Goal: Transaction & Acquisition: Purchase product/service

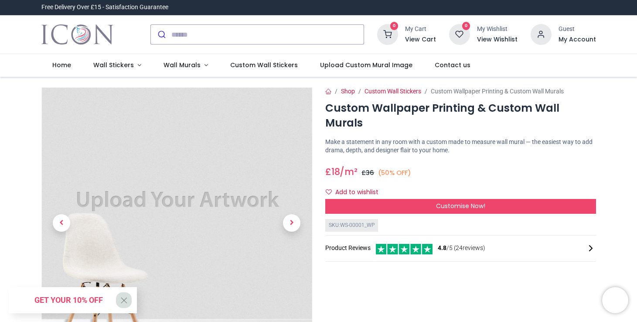
click at [73, 29] on img "Logo of Icon Wall Stickers" at bounding box center [77, 34] width 72 height 24
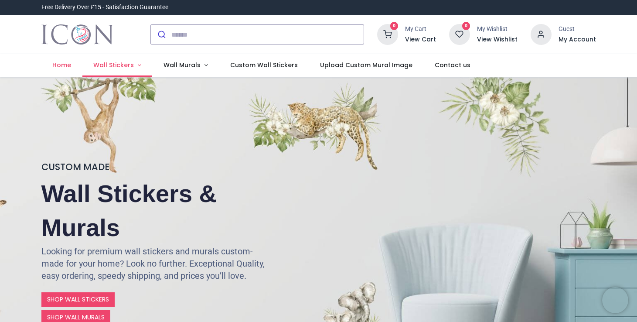
click at [129, 67] on span "Wall Stickers" at bounding box center [113, 65] width 41 height 9
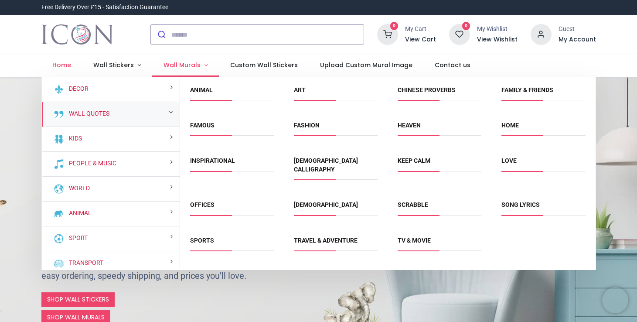
click at [200, 66] on link "Wall Murals" at bounding box center [185, 65] width 67 height 23
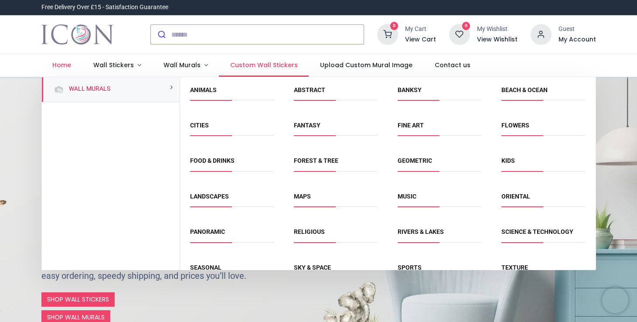
click at [260, 67] on span "Custom Wall Stickers" at bounding box center [264, 65] width 68 height 9
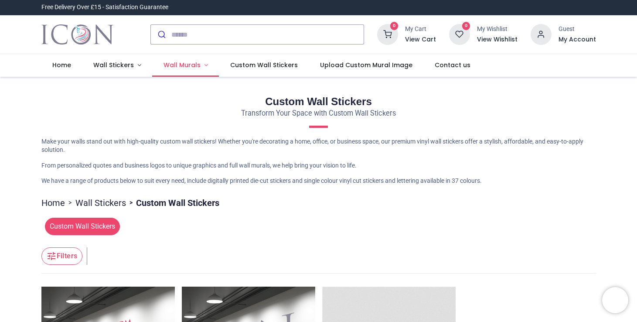
click at [168, 64] on span "Wall Murals" at bounding box center [181, 65] width 37 height 9
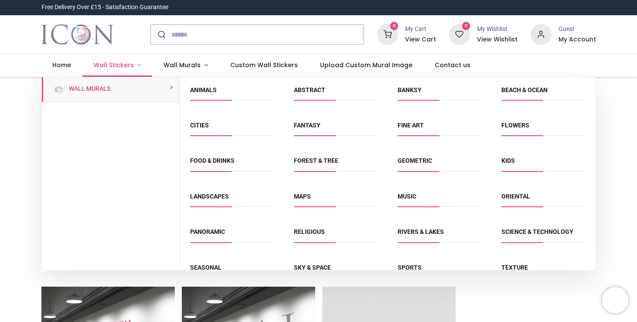
click at [132, 65] on span "Wall Stickers" at bounding box center [114, 65] width 42 height 9
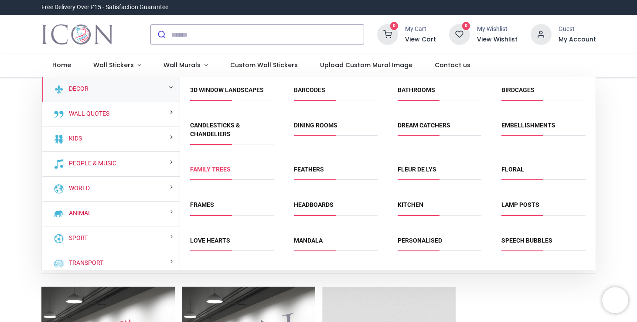
click at [213, 169] on link "Family Trees" at bounding box center [210, 169] width 41 height 7
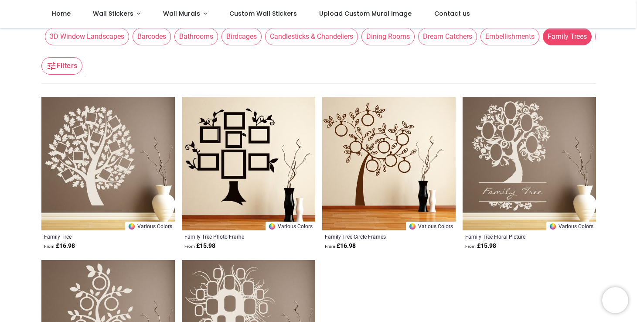
scroll to position [118, 0]
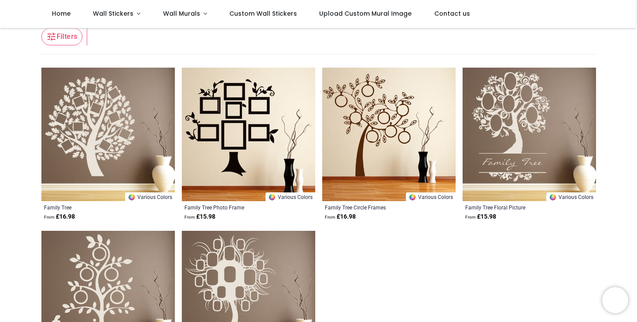
click at [117, 122] on img at bounding box center [107, 134] width 133 height 133
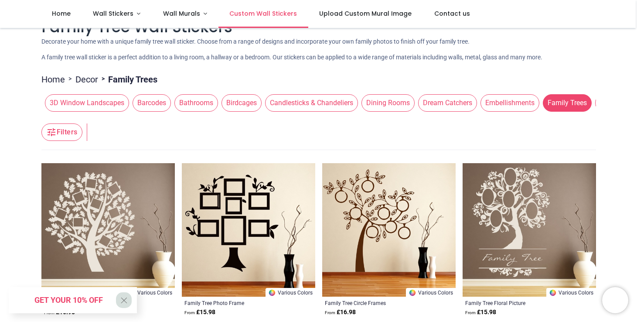
scroll to position [0, 0]
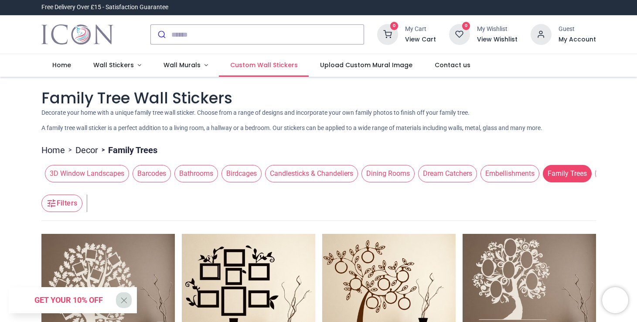
click at [258, 62] on span "Custom Wall Stickers" at bounding box center [264, 65] width 68 height 9
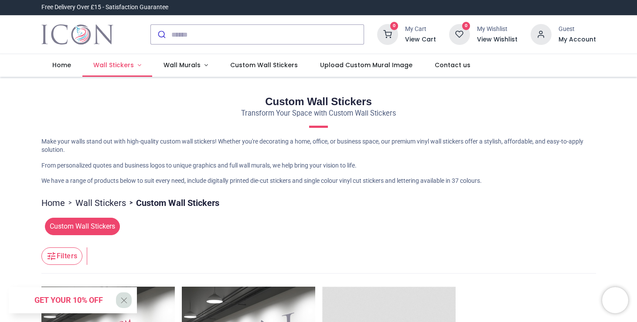
click at [110, 63] on span "Wall Stickers" at bounding box center [113, 65] width 41 height 9
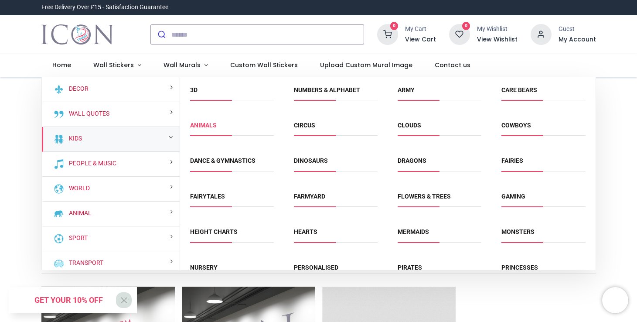
click at [198, 127] on link "Animals" at bounding box center [203, 125] width 27 height 7
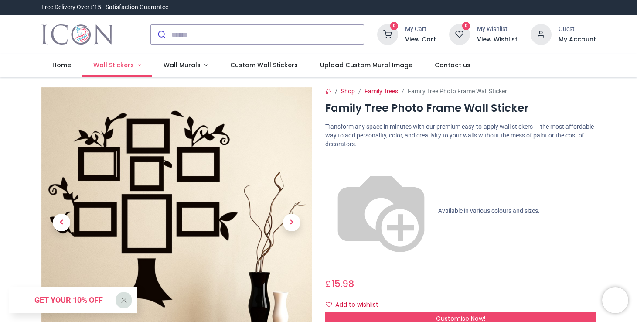
click at [122, 67] on span "Wall Stickers" at bounding box center [113, 65] width 41 height 9
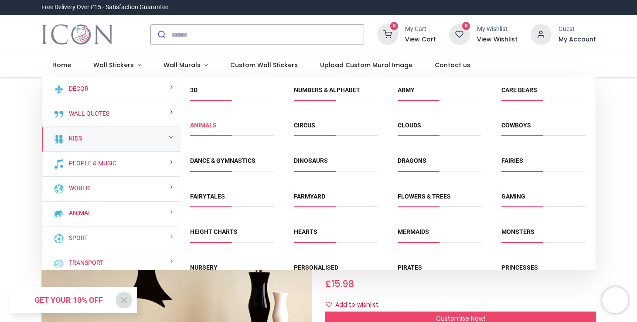
click at [203, 126] on link "Animals" at bounding box center [203, 125] width 27 height 7
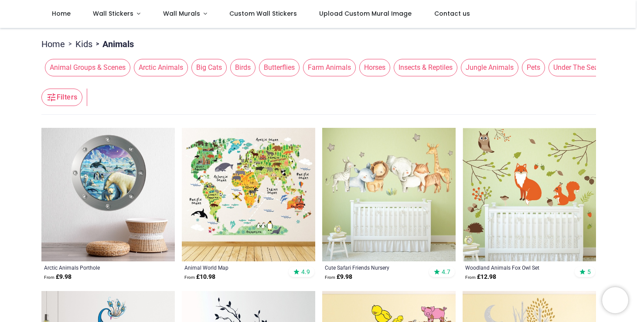
scroll to position [162, 0]
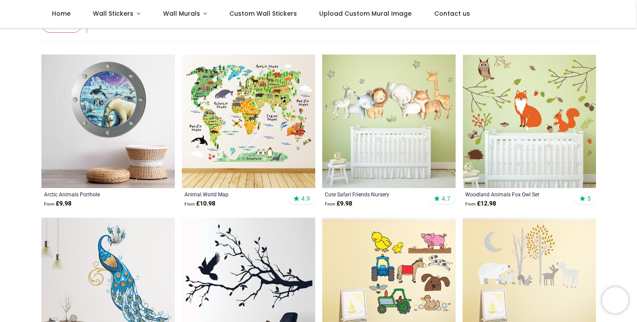
click at [274, 136] on img at bounding box center [248, 120] width 133 height 133
click at [394, 145] on img at bounding box center [388, 120] width 133 height 133
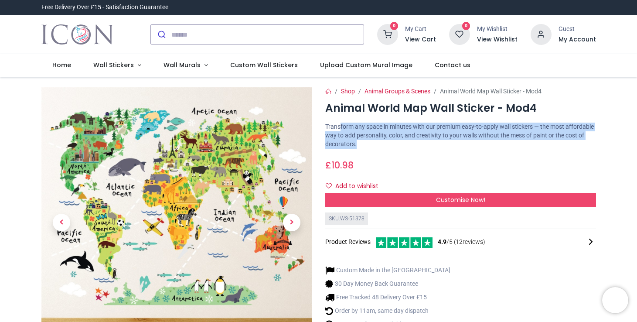
drag, startPoint x: 381, startPoint y: 144, endPoint x: 339, endPoint y: 129, distance: 45.2
click at [339, 129] on p "Transform any space in minutes with our premium easy-to-apply wall stickers — t…" at bounding box center [460, 135] width 271 height 26
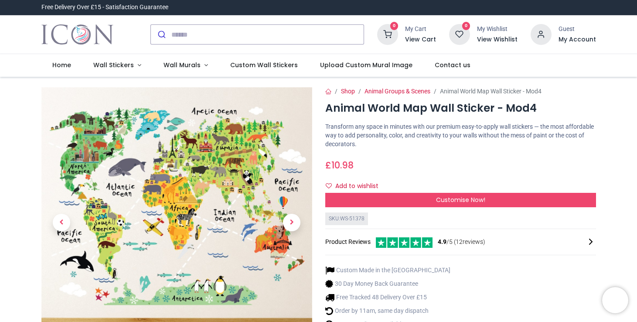
click at [441, 149] on div "Shop Animal Groups & Scenes Animal World Map Wall Sticker - Mod4 Animal World M…" at bounding box center [461, 246] width 284 height 318
click at [427, 166] on div "£ 10.98 10.98 GBP £ 10.98 £ 10.98 Not Available For Sale" at bounding box center [460, 163] width 271 height 16
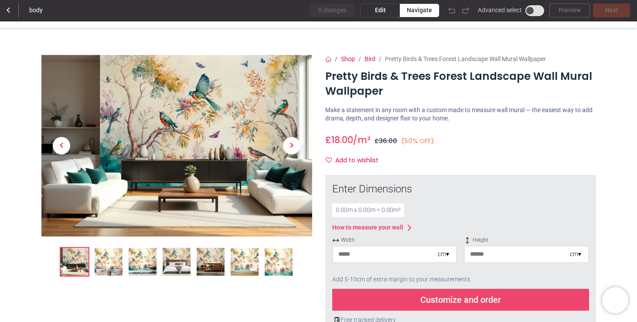
scroll to position [6, 0]
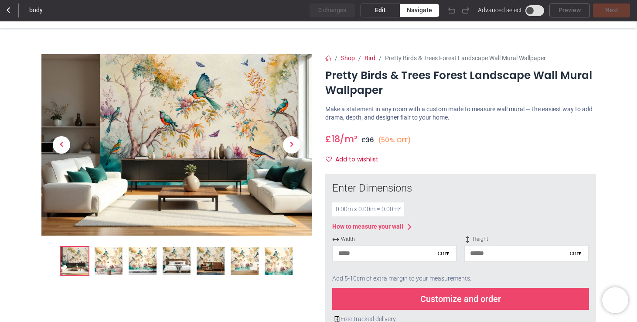
click at [373, 9] on div "Edit" at bounding box center [379, 10] width 39 height 13
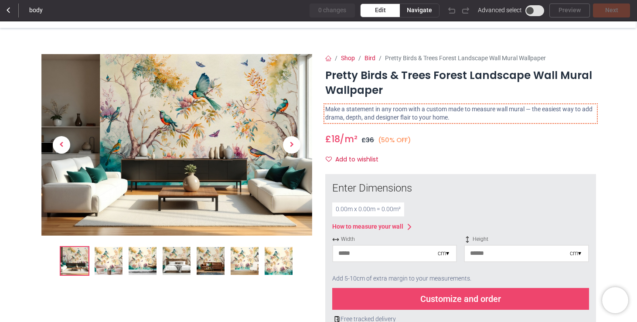
click at [401, 117] on p "Make a statement in any room with a custom made to measure wall mural — the eas…" at bounding box center [460, 113] width 271 height 17
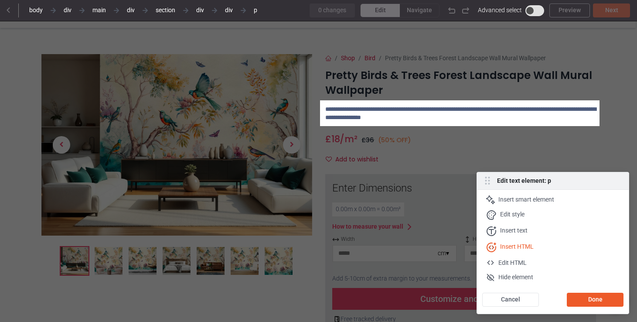
click at [531, 244] on div "Insert HTML" at bounding box center [517, 247] width 34 height 10
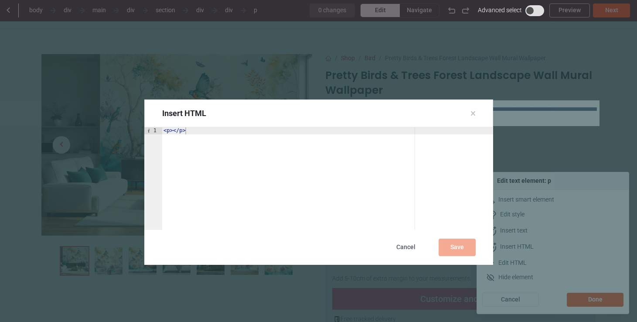
click at [431, 110] on div "Insert HTML" at bounding box center [318, 113] width 349 height 28
click at [471, 115] on icon at bounding box center [473, 113] width 4 height 4
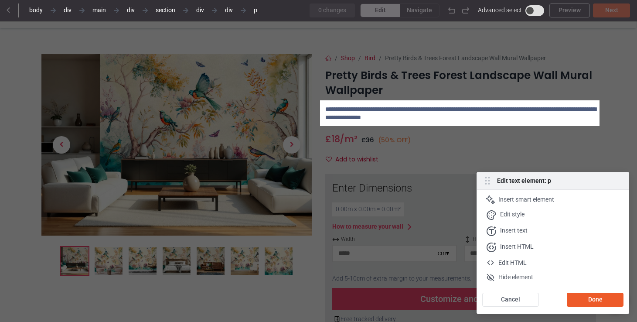
click at [454, 146] on div at bounding box center [318, 287] width 637 height 322
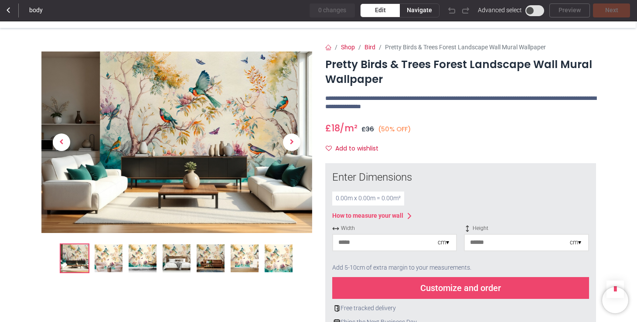
scroll to position [0, 0]
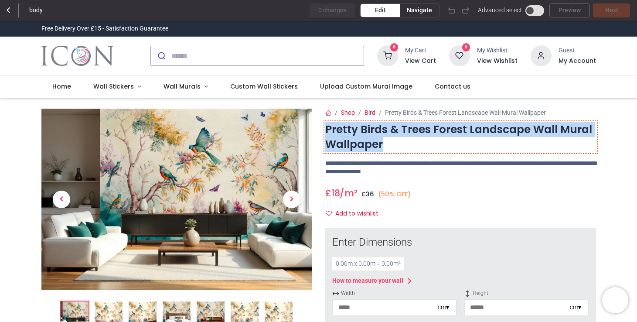
drag, startPoint x: 383, startPoint y: 145, endPoint x: 324, endPoint y: 132, distance: 60.3
click at [325, 132] on h1 "Pretty Birds & Trees Forest Landscape Wall Mural Wallpaper" at bounding box center [460, 137] width 271 height 30
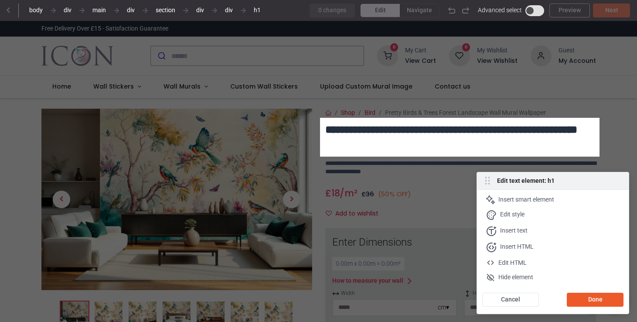
copy h1 "Pretty Birds & Trees Forest Landscape Wall Mural Wallpaper"
click at [409, 13] on div "Edit Navigate" at bounding box center [419, 10] width 118 height 14
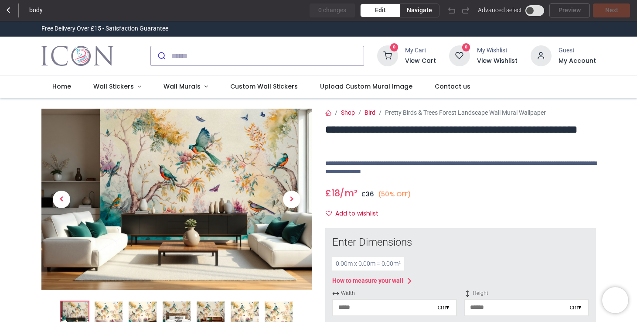
click at [415, 6] on span "Navigate" at bounding box center [419, 10] width 25 height 9
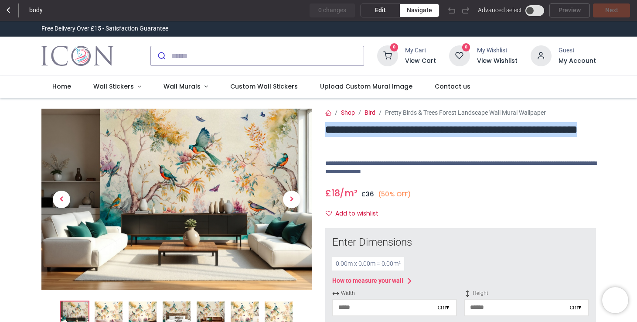
drag, startPoint x: 344, startPoint y: 138, endPoint x: 325, endPoint y: 129, distance: 20.1
click at [325, 129] on h1 "**********" at bounding box center [460, 137] width 271 height 30
copy h1 "**********"
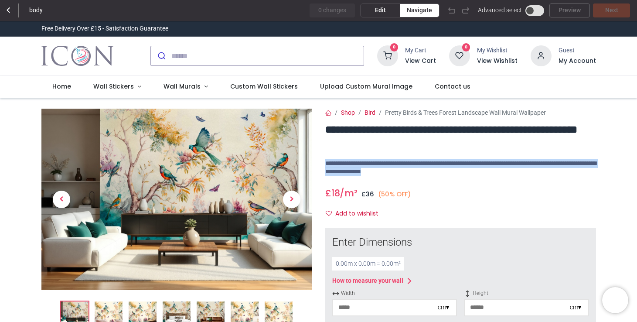
drag, startPoint x: 472, startPoint y: 172, endPoint x: 322, endPoint y: 164, distance: 149.7
copy p "**********"
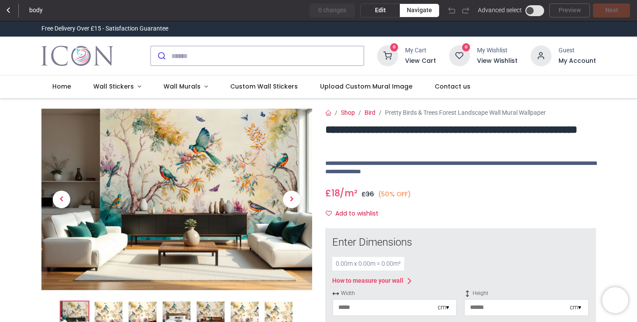
click at [374, 6] on div "Edit" at bounding box center [379, 10] width 39 height 13
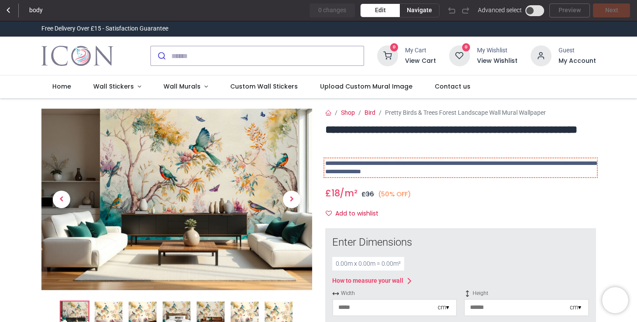
click at [471, 169] on p "**********" at bounding box center [460, 167] width 271 height 17
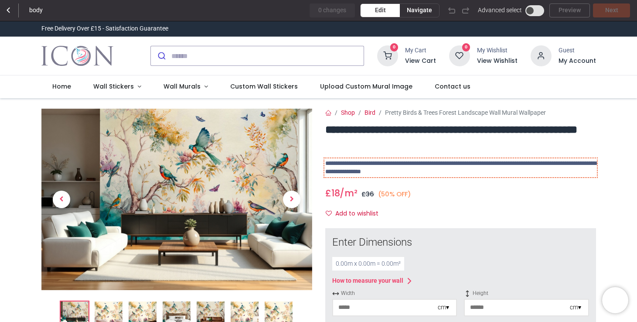
click at [478, 173] on p "**********" at bounding box center [460, 167] width 271 height 17
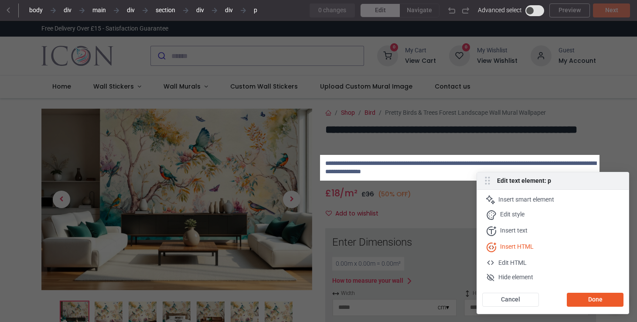
click at [536, 258] on div "Insert HTML" at bounding box center [554, 262] width 137 height 9
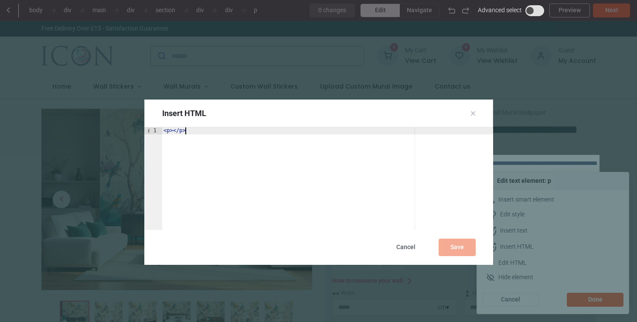
click at [206, 144] on div "< p > </ p >" at bounding box center [327, 185] width 331 height 116
paste textarea "**********"
type textarea "**********"
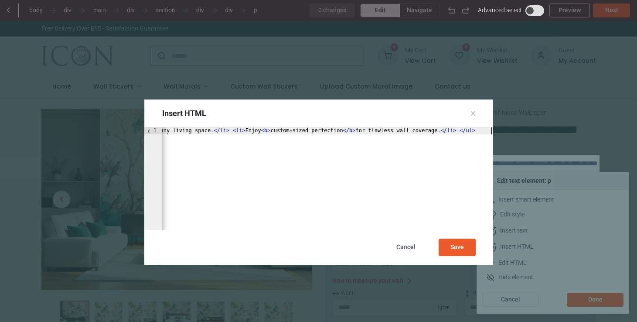
scroll to position [0, 413]
click at [458, 247] on div "Save" at bounding box center [456, 246] width 37 height 17
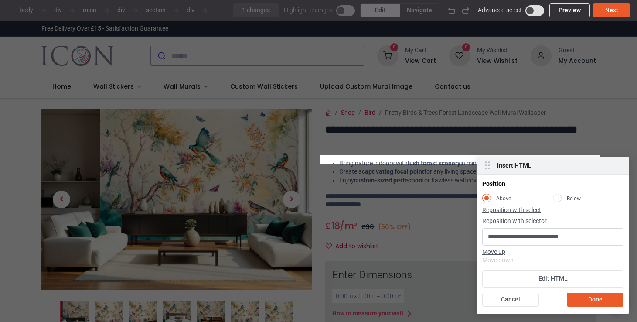
click at [558, 197] on rect at bounding box center [557, 197] width 8 height 8
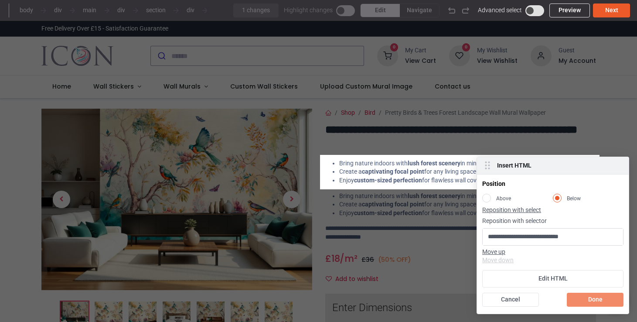
click at [579, 298] on div "Done" at bounding box center [594, 299] width 57 height 14
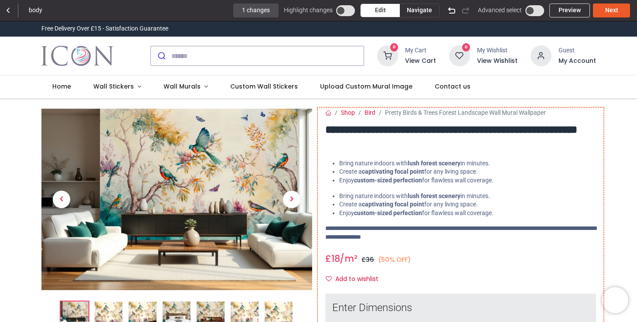
click at [451, 180] on li "Enjoy custom-sized perfection for flawless wall coverage." at bounding box center [467, 180] width 257 height 9
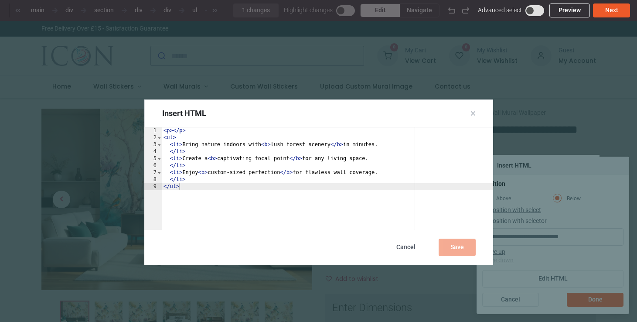
scroll to position [0, 70]
click at [402, 246] on div "Cancel" at bounding box center [405, 246] width 37 height 17
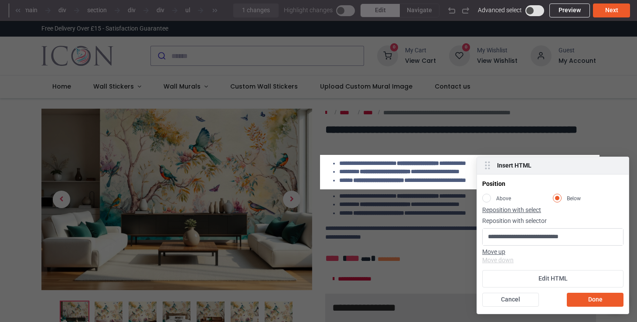
click at [486, 197] on rect at bounding box center [486, 197] width 8 height 8
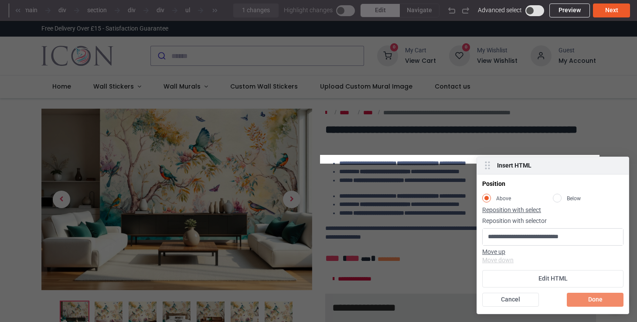
click at [589, 302] on div "Done" at bounding box center [594, 299] width 57 height 14
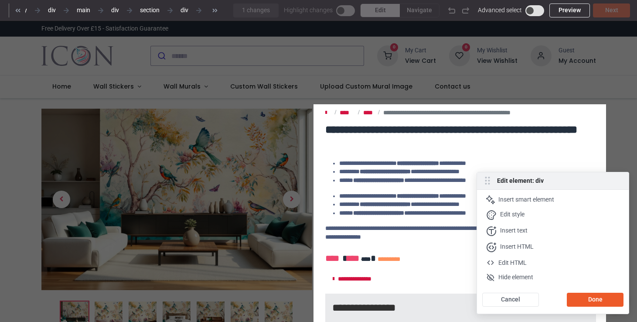
scroll to position [0, 20]
click at [526, 272] on div "Edit HTML" at bounding box center [554, 276] width 137 height 9
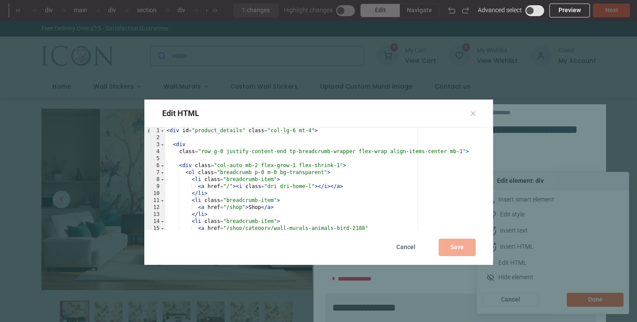
click at [474, 116] on div at bounding box center [473, 113] width 4 height 9
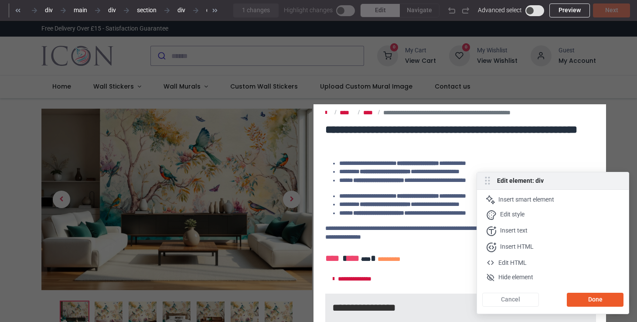
click at [515, 300] on div "Cancel" at bounding box center [510, 299] width 57 height 14
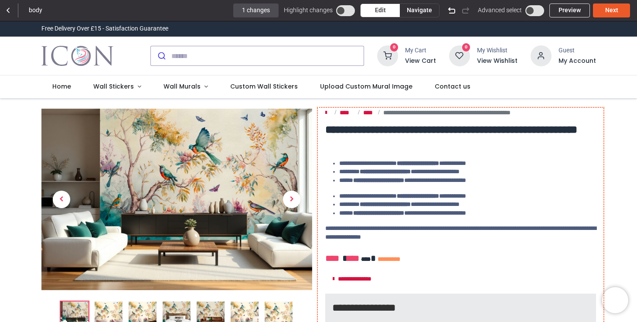
click at [438, 176] on li "**********" at bounding box center [467, 171] width 257 height 9
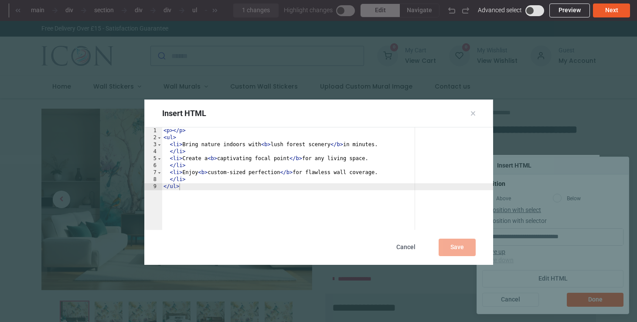
scroll to position [0, 70]
click at [470, 114] on div "Insert HTML" at bounding box center [318, 113] width 349 height 28
click at [473, 114] on icon at bounding box center [473, 113] width 4 height 4
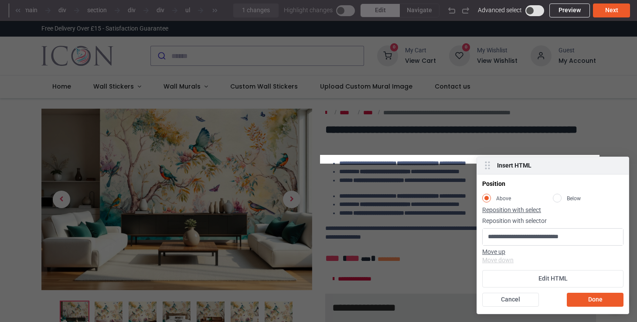
click at [501, 258] on div "Move up Move down" at bounding box center [552, 255] width 141 height 17
click at [501, 261] on div "Move up Move down" at bounding box center [552, 255] width 141 height 17
click at [498, 253] on div "Move up" at bounding box center [507, 251] width 50 height 9
click at [553, 237] on input "**********" at bounding box center [552, 236] width 140 height 17
click at [557, 197] on rect at bounding box center [557, 197] width 8 height 8
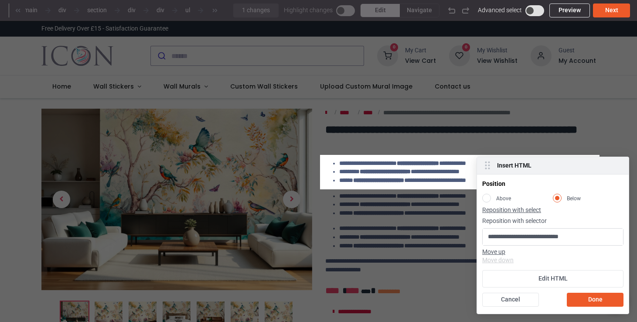
click at [486, 194] on rect at bounding box center [486, 197] width 8 height 8
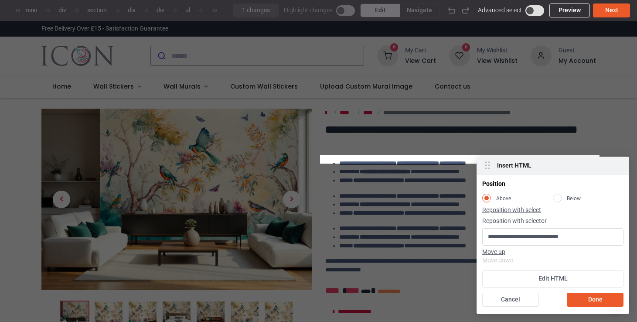
click at [486, 195] on rect at bounding box center [486, 197] width 8 height 8
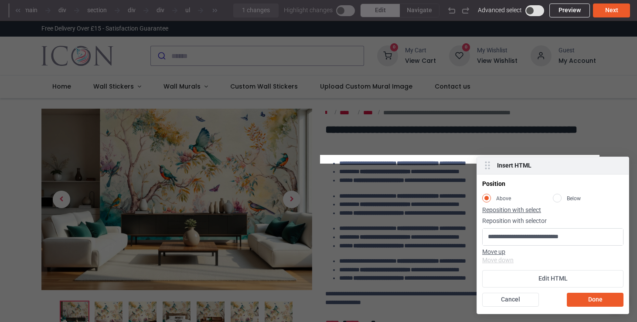
click at [519, 99] on div at bounding box center [318, 77] width 637 height 155
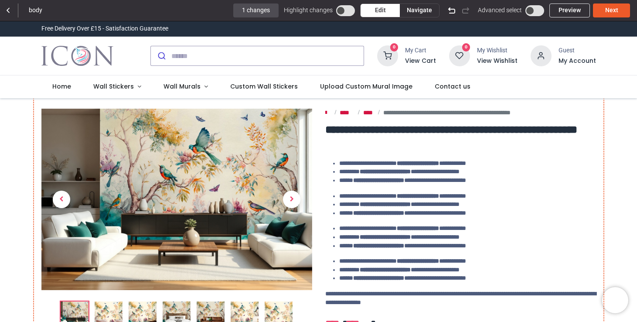
scroll to position [0, 0]
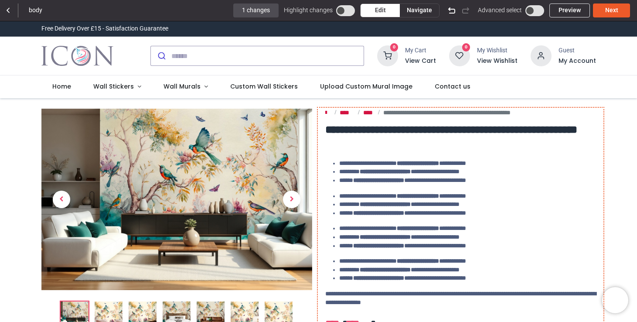
click at [397, 166] on b "**********" at bounding box center [418, 163] width 42 height 6
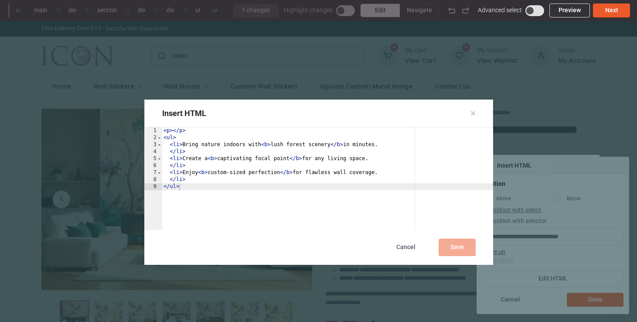
scroll to position [0, 94]
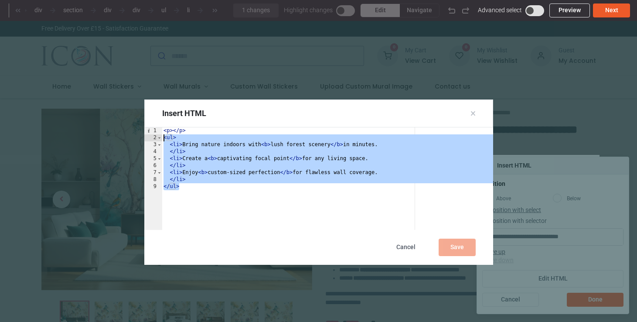
drag, startPoint x: 193, startPoint y: 189, endPoint x: 152, endPoint y: 136, distance: 67.3
click at [152, 136] on div "***** 1 2 3 4 5 6 7 8 9 < p > </ p > < ul > < li > Bring nature indoors with < …" at bounding box center [318, 178] width 349 height 102
type textarea "**********"
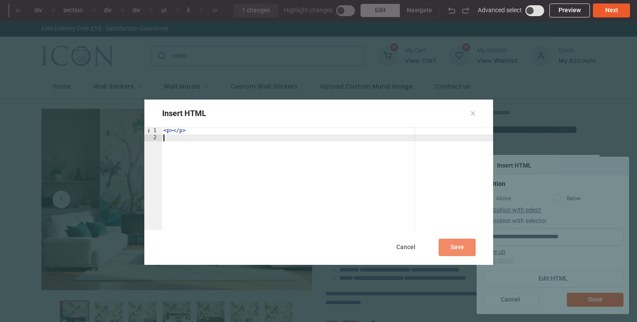
click at [460, 247] on div "Save" at bounding box center [456, 246] width 37 height 17
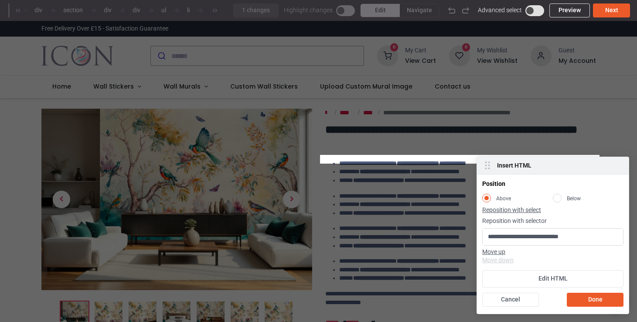
click at [524, 122] on div at bounding box center [318, 77] width 637 height 155
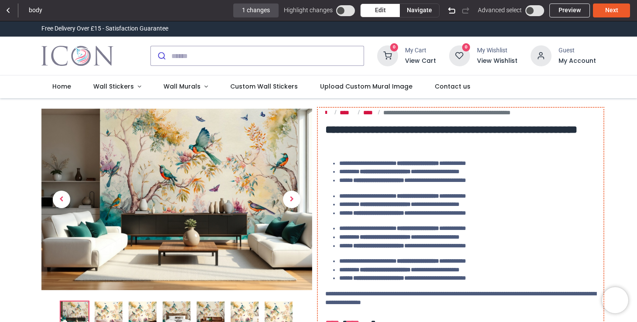
scroll to position [0, 0]
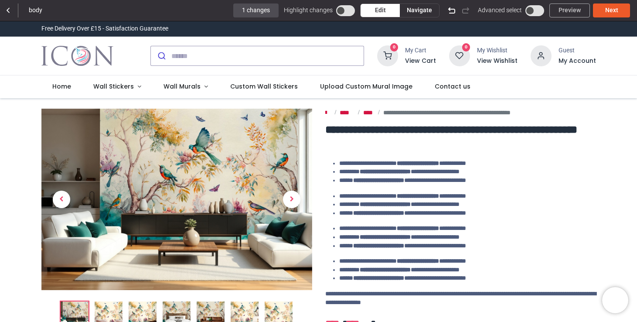
click at [565, 11] on link "Preview" at bounding box center [569, 10] width 41 height 14
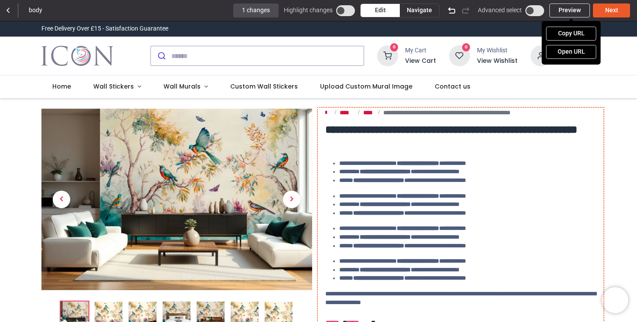
click at [434, 176] on li "**********" at bounding box center [467, 171] width 257 height 9
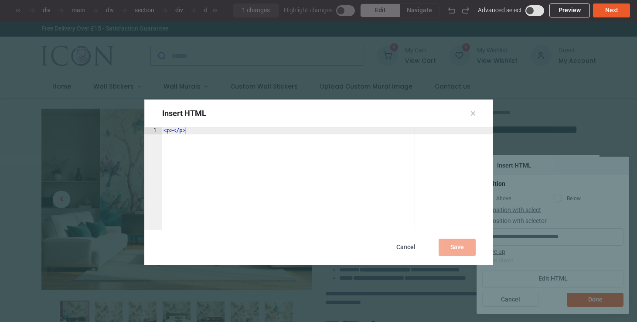
scroll to position [0, 70]
click at [475, 112] on div "Insert HTML" at bounding box center [318, 113] width 349 height 28
click at [472, 113] on icon at bounding box center [473, 113] width 4 height 4
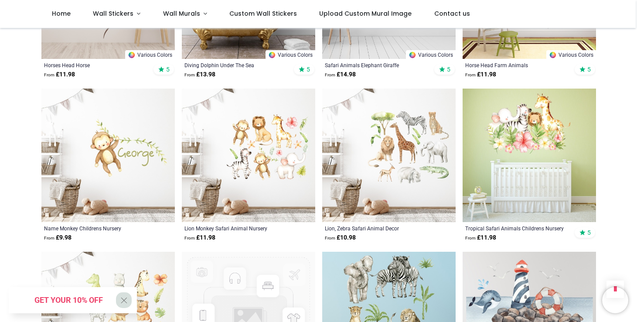
scroll to position [1136, 0]
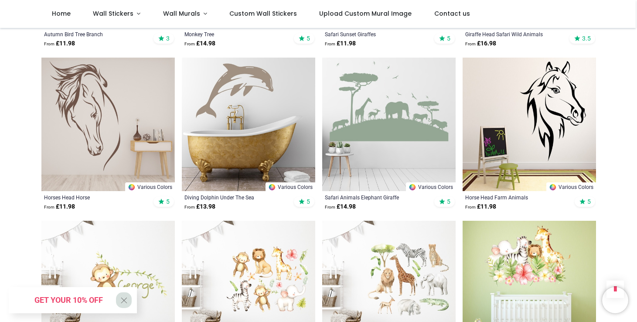
click at [245, 109] on img at bounding box center [248, 124] width 133 height 133
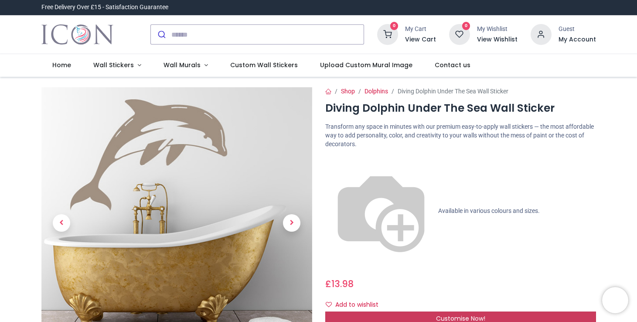
click at [469, 314] on span "Customise Now!" at bounding box center [460, 318] width 49 height 9
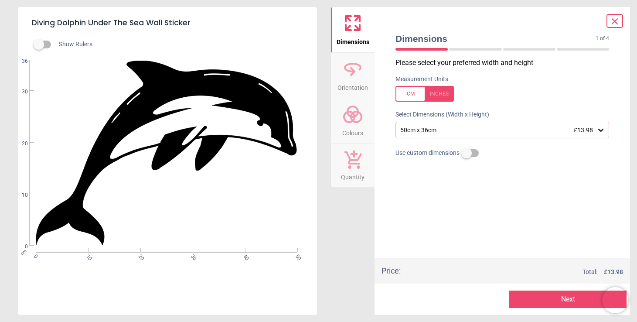
click at [553, 300] on button "Next" at bounding box center [567, 298] width 117 height 17
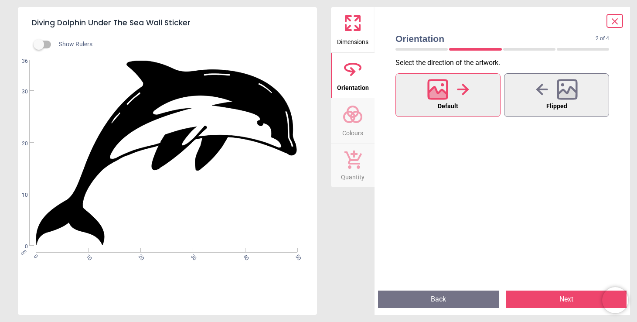
click at [552, 299] on button "Next" at bounding box center [565, 298] width 121 height 17
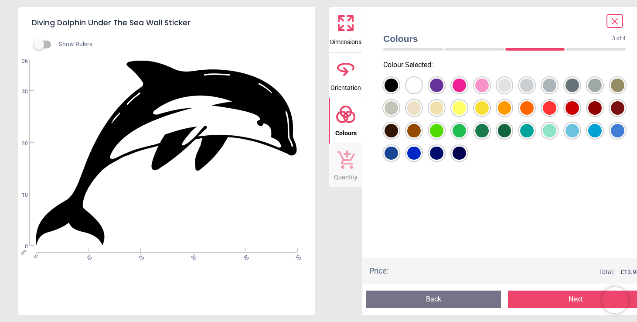
click at [552, 299] on button "Next" at bounding box center [575, 298] width 135 height 17
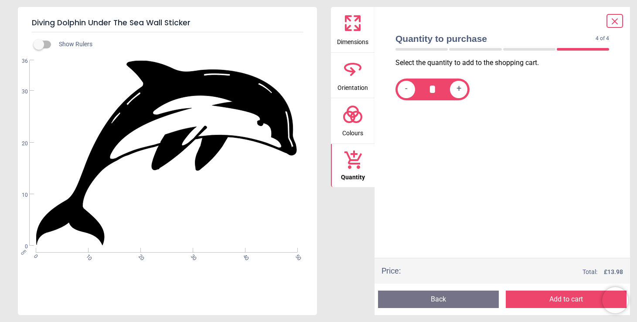
click at [552, 299] on button "Add to cart" at bounding box center [565, 298] width 121 height 17
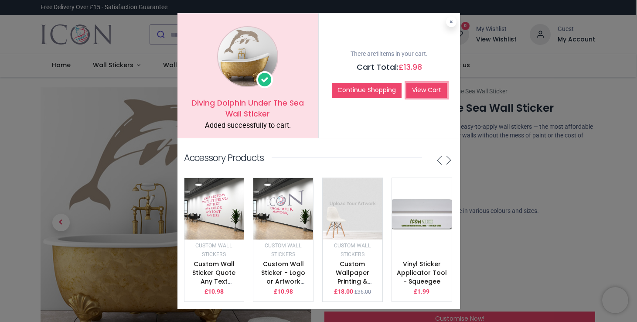
click at [422, 92] on link "View Cart" at bounding box center [426, 90] width 41 height 15
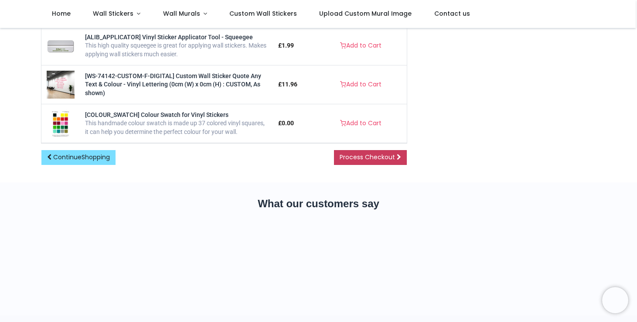
scroll to position [328, 0]
click at [360, 161] on span "Process Checkout" at bounding box center [366, 157] width 55 height 9
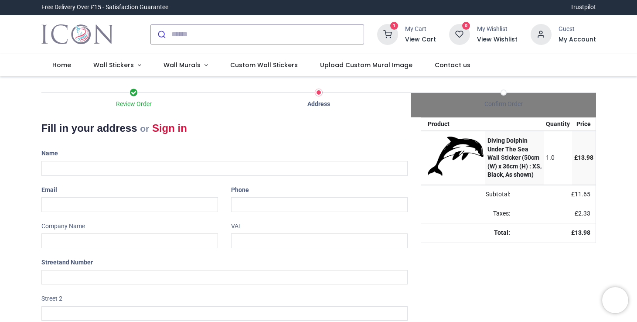
select select "***"
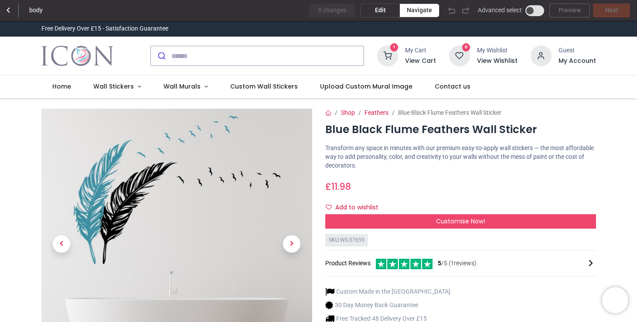
click at [447, 151] on p "Transform any space in minutes with our premium easy-to-apply wall stickers — t…" at bounding box center [460, 157] width 271 height 26
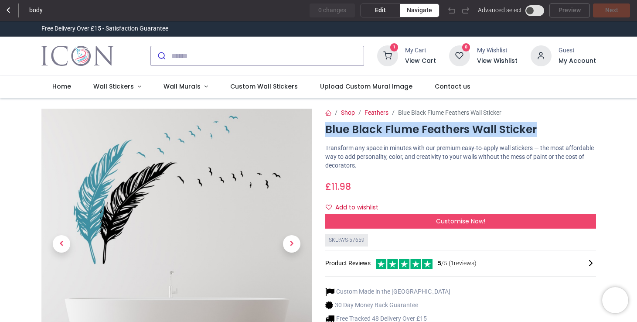
drag, startPoint x: 531, startPoint y: 129, endPoint x: 325, endPoint y: 130, distance: 205.7
click at [325, 130] on h1 "Blue Black Flume Feathers Wall Sticker" at bounding box center [460, 129] width 271 height 15
copy h1 "Blue Black Flume Feathers Wall Sticker"
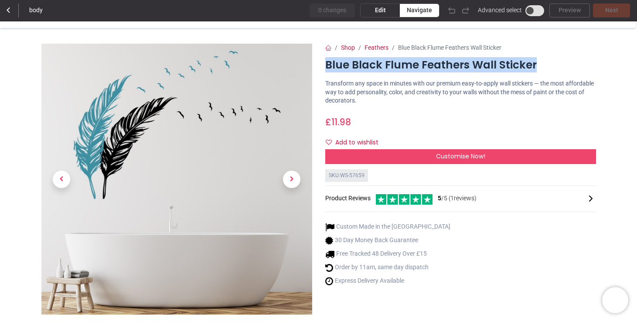
scroll to position [26, 0]
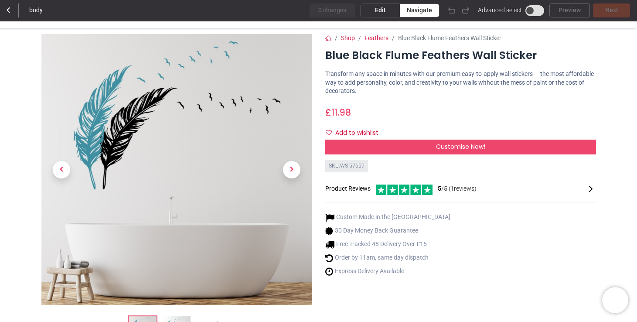
click at [417, 95] on p "Transform any space in minutes with our premium easy-to-apply wall stickers — t…" at bounding box center [460, 83] width 271 height 26
click at [375, 10] on div "Edit" at bounding box center [379, 10] width 39 height 13
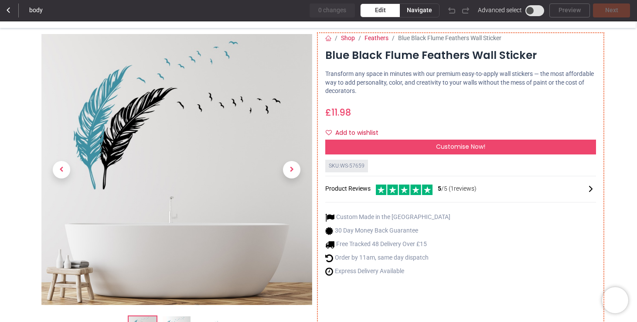
click at [422, 65] on div "Shop Feathers Blue Black Flume Feathers Wall Sticker Blue Black Flume Feathers …" at bounding box center [461, 193] width 284 height 318
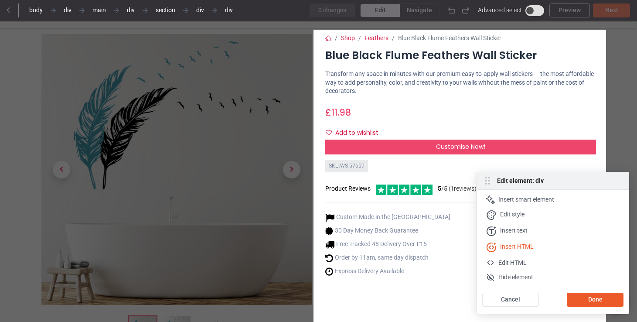
click at [536, 258] on div "Insert HTML" at bounding box center [554, 262] width 137 height 9
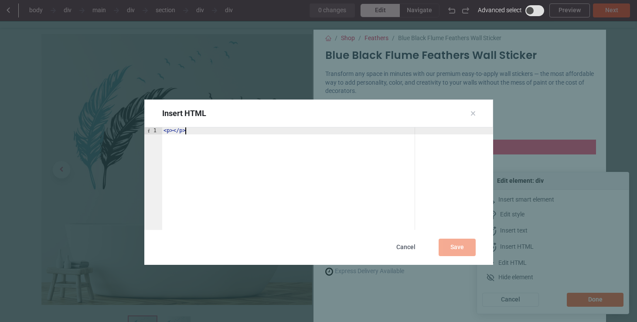
click at [245, 134] on div "< p > </ p >" at bounding box center [327, 185] width 331 height 116
paste textarea "**********"
type textarea "**********"
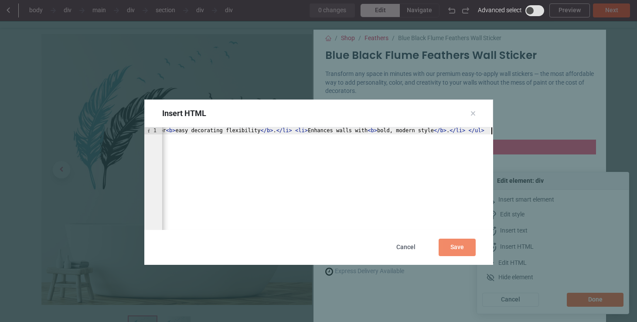
click at [448, 249] on div "Save" at bounding box center [456, 246] width 37 height 17
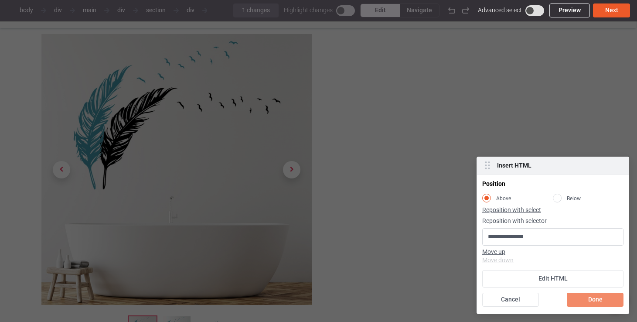
click at [595, 297] on div "Done" at bounding box center [594, 299] width 57 height 14
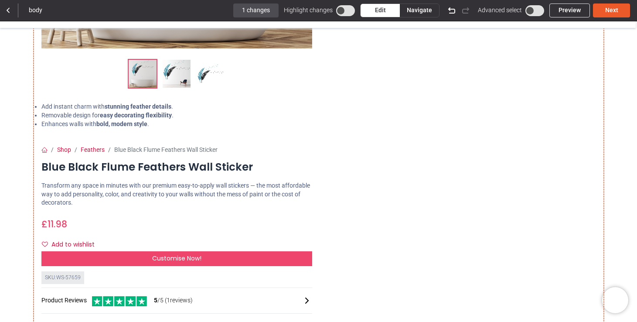
scroll to position [284, 0]
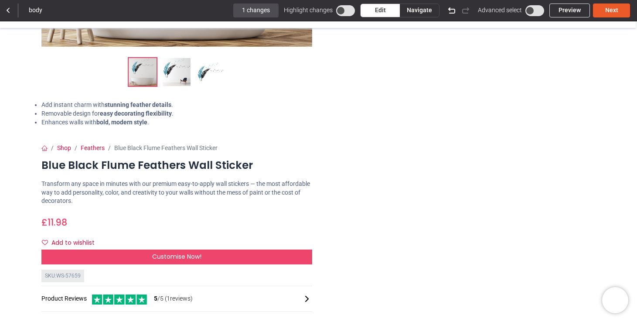
click at [451, 12] on icon at bounding box center [451, 10] width 10 height 10
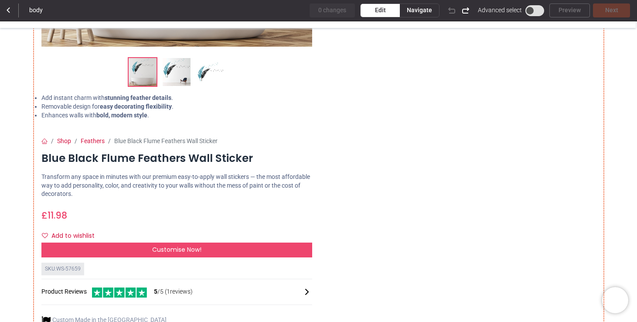
click at [105, 101] on b "bold, modern style" at bounding box center [138, 97] width 67 height 7
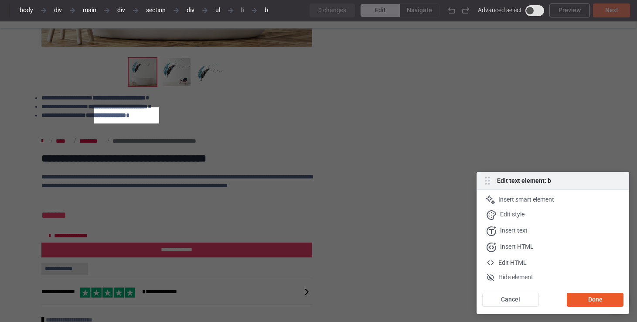
click at [157, 160] on div at bounding box center [318, 284] width 637 height 322
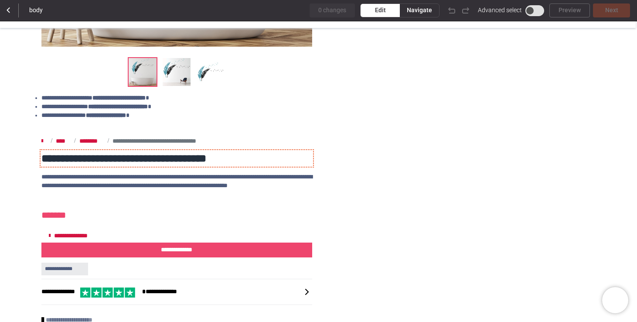
click at [157, 160] on h1 "**********" at bounding box center [176, 158] width 271 height 15
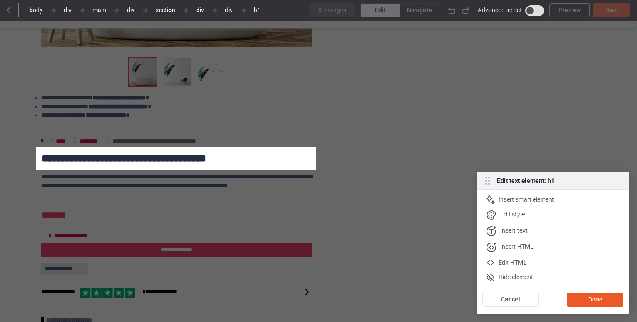
click at [422, 111] on div at bounding box center [318, 73] width 637 height 146
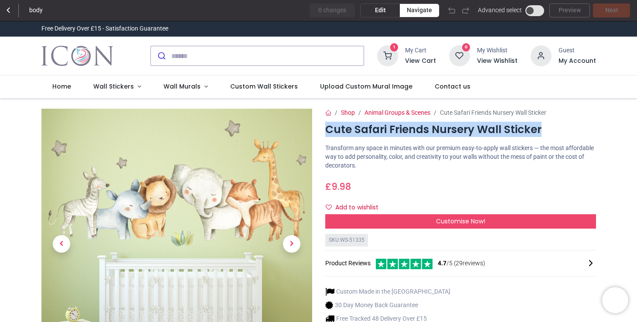
drag, startPoint x: 538, startPoint y: 130, endPoint x: 318, endPoint y: 127, distance: 220.1
click at [319, 127] on div "Shop Animal Groups & Scenes Cute Safari Friends Nursery Wall Sticker Cute Safar…" at bounding box center [461, 267] width 284 height 318
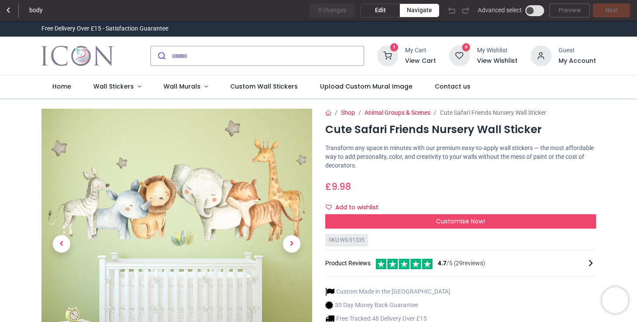
click at [403, 142] on div "Shop Animal Groups & Scenes Cute Safari Friends Nursery Wall Sticker Cute Safar…" at bounding box center [461, 267] width 284 height 318
click at [374, 7] on div "Edit" at bounding box center [379, 10] width 39 height 13
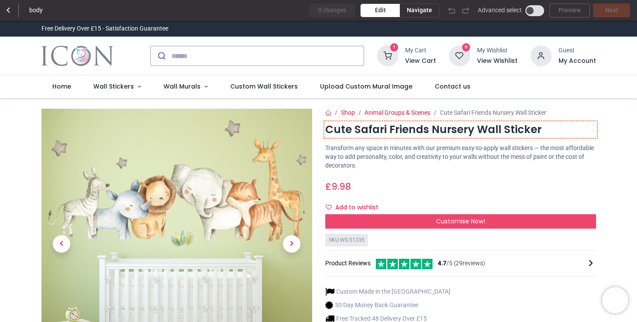
click at [368, 134] on h1 "Cute Safari Friends Nursery Wall Sticker" at bounding box center [460, 129] width 271 height 15
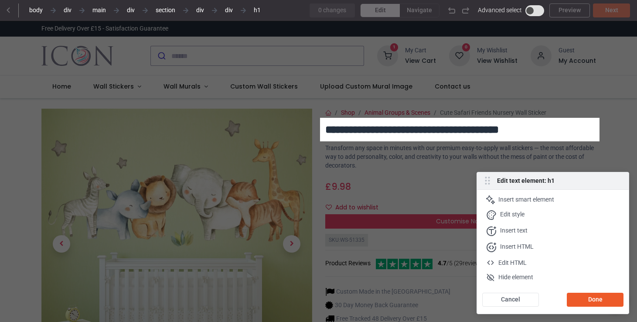
click at [368, 155] on div at bounding box center [318, 302] width 637 height 322
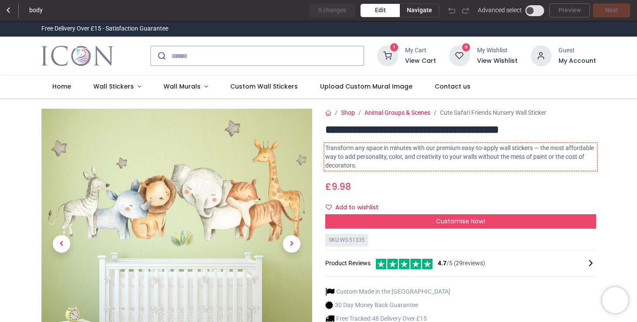
click at [385, 157] on p "Transform any space in minutes with our premium easy-to-apply wall stickers — t…" at bounding box center [460, 157] width 271 height 26
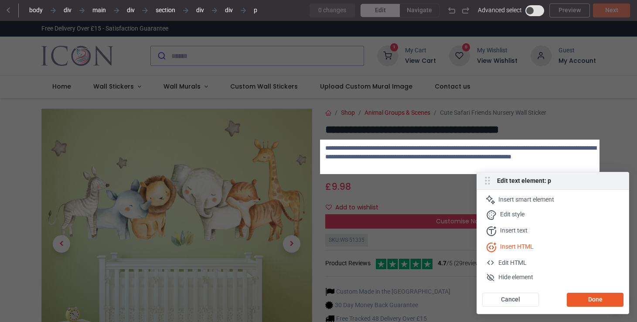
click at [529, 249] on div "Insert HTML" at bounding box center [517, 247] width 34 height 10
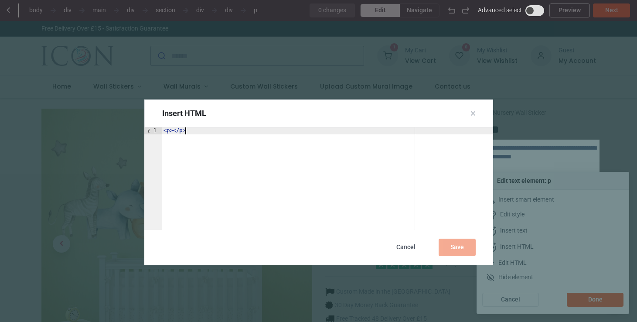
paste textarea "**********"
type textarea "**********"
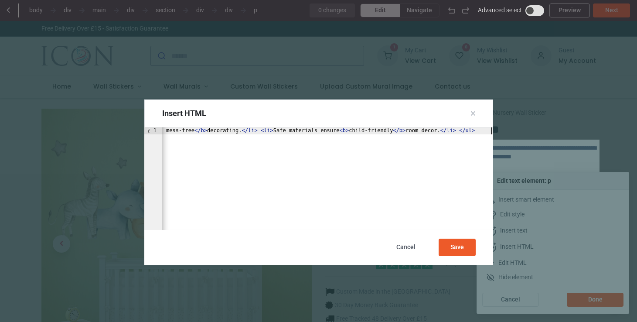
scroll to position [0, 331]
click at [454, 248] on div "Save" at bounding box center [456, 246] width 37 height 17
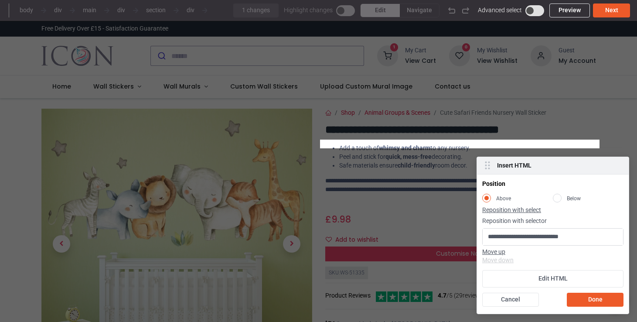
click at [558, 199] on rect at bounding box center [557, 197] width 8 height 8
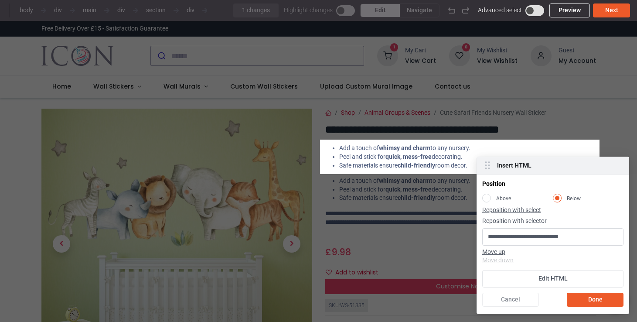
click at [505, 298] on div "Cancel" at bounding box center [510, 299] width 57 height 14
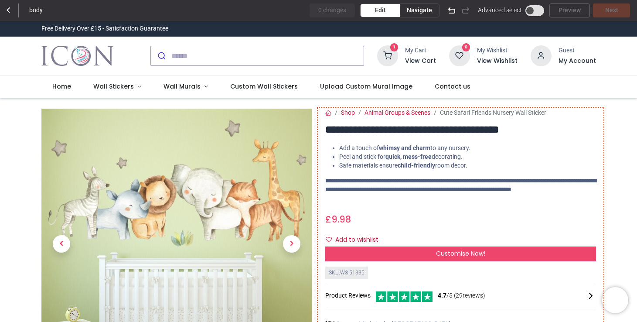
click at [444, 154] on li "Peel and stick for quick, mess-free decorating." at bounding box center [467, 157] width 257 height 9
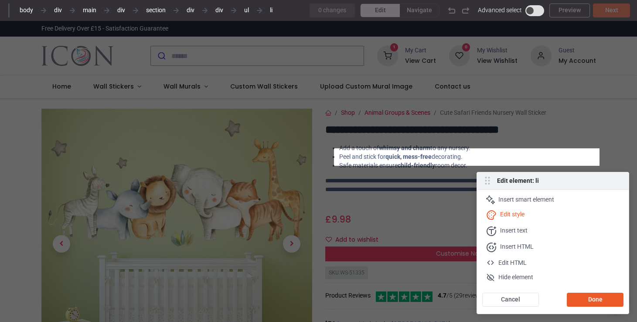
click at [520, 210] on div "Edit style" at bounding box center [512, 215] width 24 height 10
select select
select select "***"
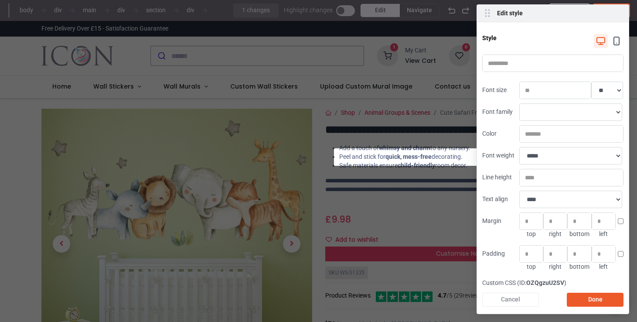
click at [516, 298] on div "Cancel" at bounding box center [510, 299] width 57 height 14
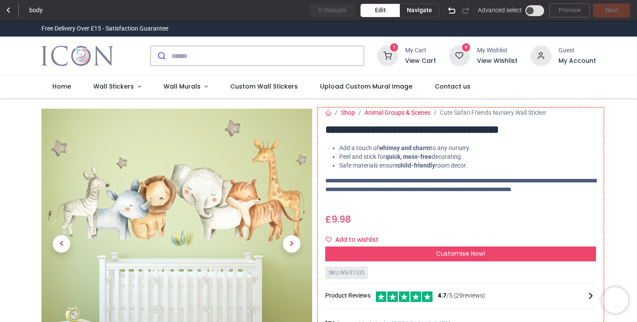
click at [461, 158] on li "Peel and stick for quick, mess-free decorating." at bounding box center [467, 157] width 257 height 9
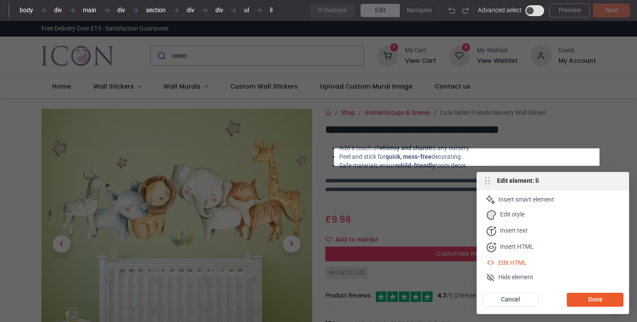
click at [519, 261] on div "Edit HTML" at bounding box center [512, 262] width 28 height 9
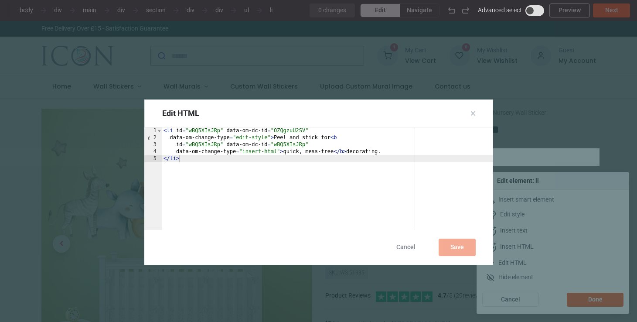
click at [406, 249] on div "Cancel" at bounding box center [405, 246] width 37 height 17
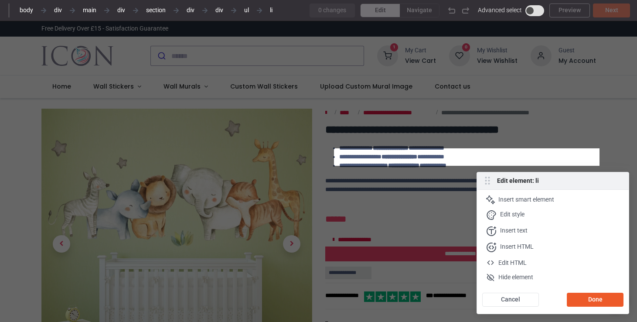
click at [308, 120] on div at bounding box center [318, 74] width 637 height 148
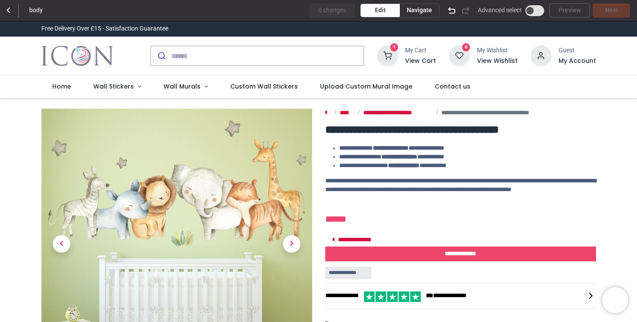
click at [454, 10] on icon at bounding box center [451, 10] width 10 height 10
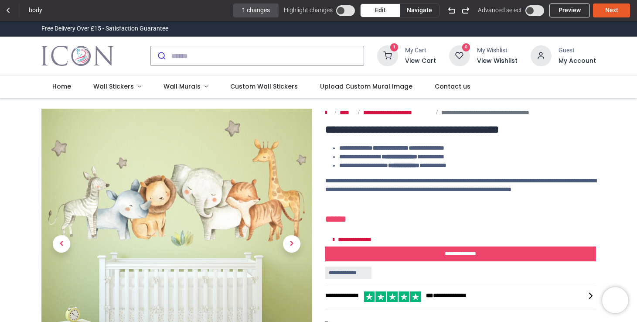
click at [454, 10] on icon at bounding box center [451, 10] width 10 height 10
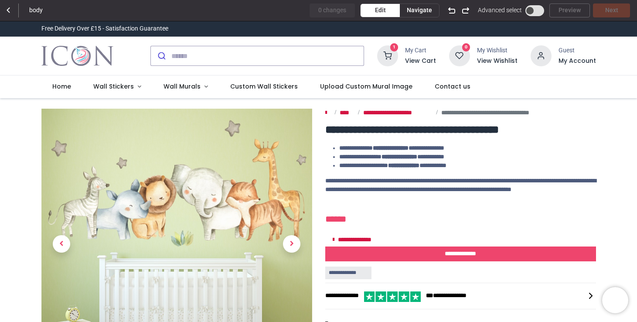
click at [454, 10] on icon at bounding box center [451, 10] width 10 height 10
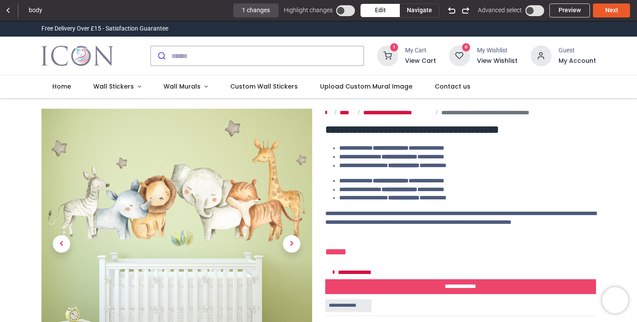
click at [454, 10] on icon at bounding box center [451, 10] width 10 height 10
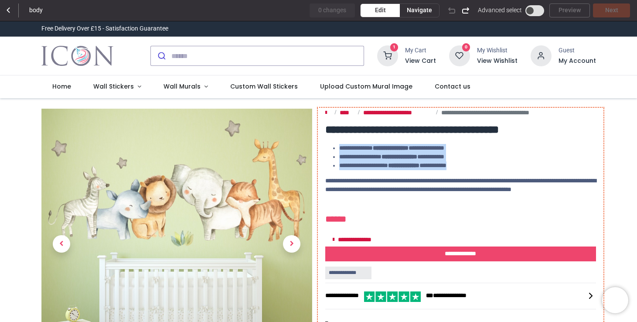
drag, startPoint x: 481, startPoint y: 166, endPoint x: 324, endPoint y: 151, distance: 158.0
click at [325, 151] on ul "**********" at bounding box center [460, 157] width 271 height 26
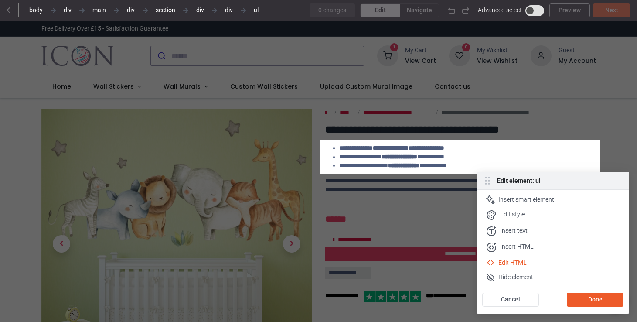
click at [522, 261] on div "Edit HTML" at bounding box center [512, 262] width 28 height 9
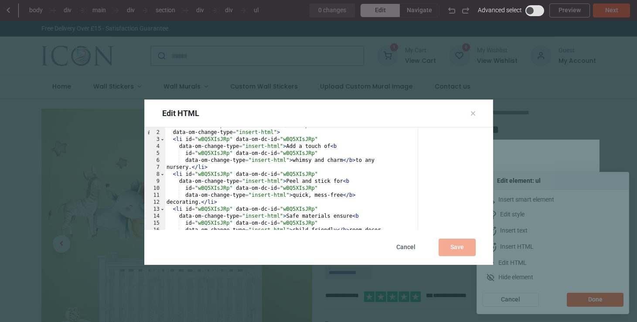
scroll to position [23, 0]
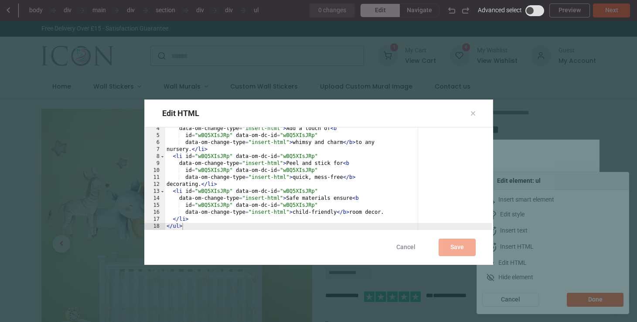
click at [406, 246] on div "Cancel" at bounding box center [405, 246] width 37 height 17
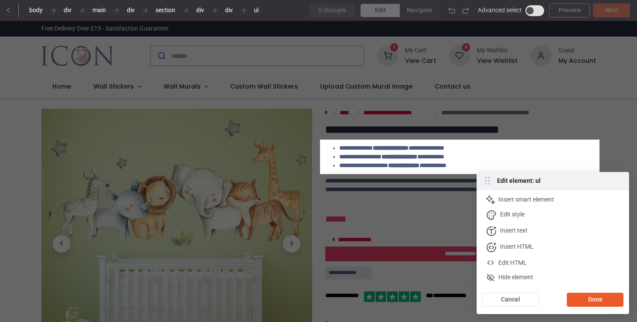
click at [410, 95] on div at bounding box center [318, 69] width 637 height 139
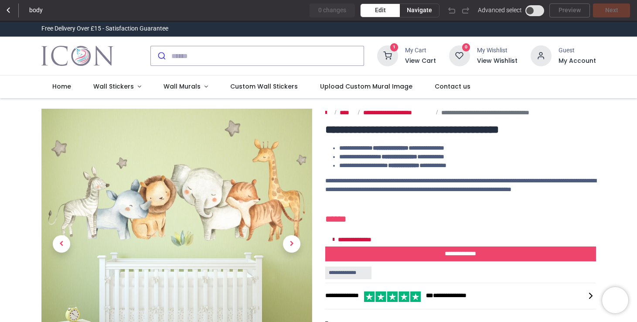
click at [414, 6] on span "Navigate" at bounding box center [419, 10] width 25 height 9
click at [4, 8] on icon at bounding box center [8, 10] width 10 height 10
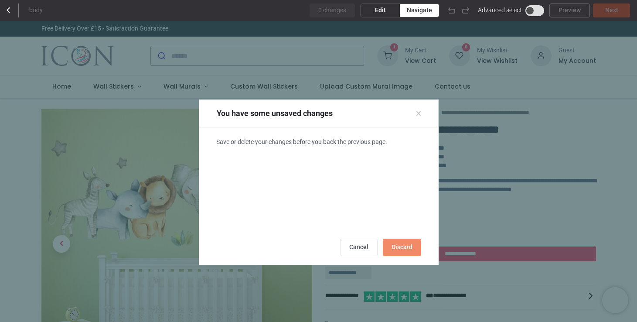
click at [395, 248] on div "Discard" at bounding box center [402, 246] width 38 height 17
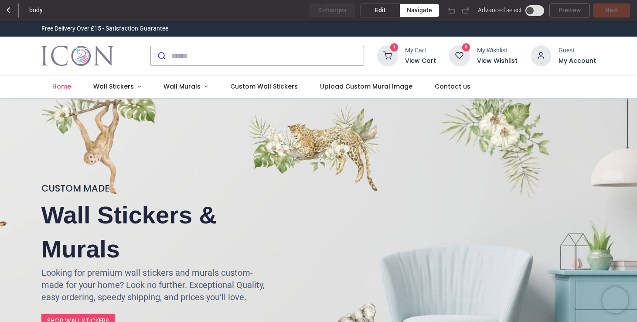
click at [411, 10] on span "Navigate" at bounding box center [419, 10] width 25 height 9
click at [173, 85] on span "Wall Murals" at bounding box center [181, 86] width 37 height 9
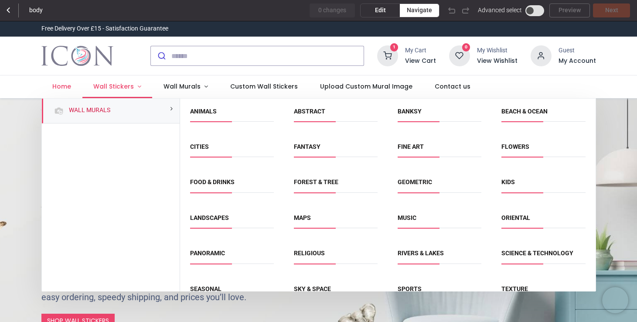
click at [127, 89] on span "Wall Stickers" at bounding box center [113, 86] width 41 height 9
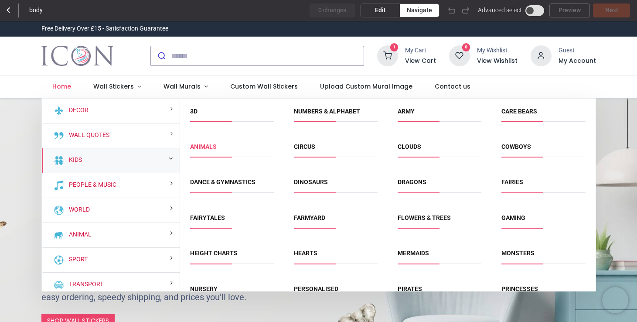
click at [216, 148] on link "Animals" at bounding box center [203, 146] width 27 height 7
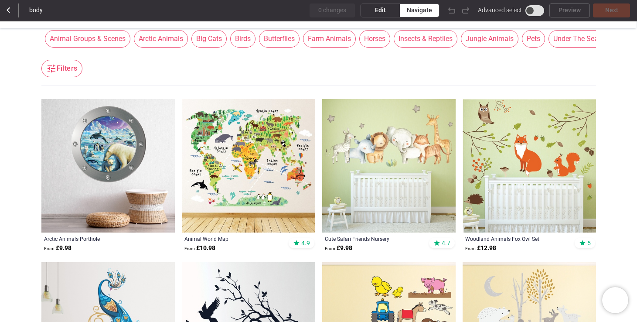
scroll to position [148, 0]
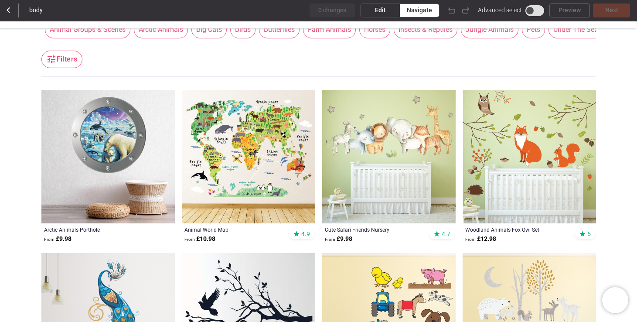
click at [381, 148] on img at bounding box center [388, 156] width 133 height 133
click at [380, 151] on img at bounding box center [388, 156] width 133 height 133
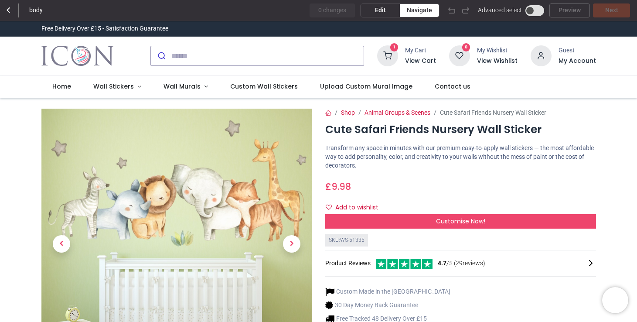
click at [383, 11] on span "Edit" at bounding box center [380, 10] width 11 height 9
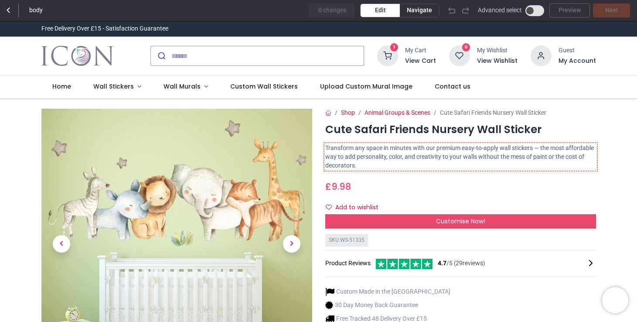
click at [382, 162] on p "Transform any space in minutes with our premium easy-to-apply wall stickers — t…" at bounding box center [460, 157] width 271 height 26
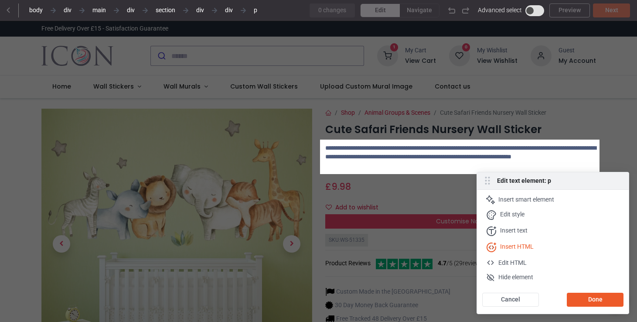
click at [525, 246] on div "Insert HTML" at bounding box center [517, 247] width 34 height 10
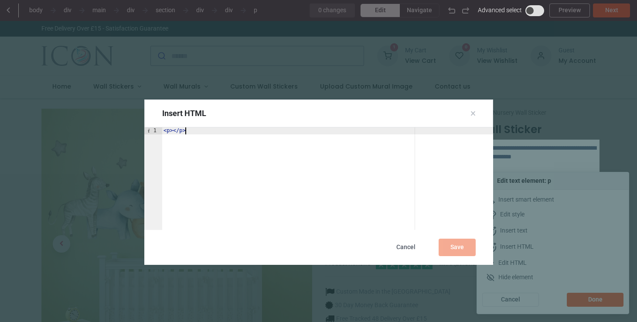
paste textarea "**********"
type textarea "**********"
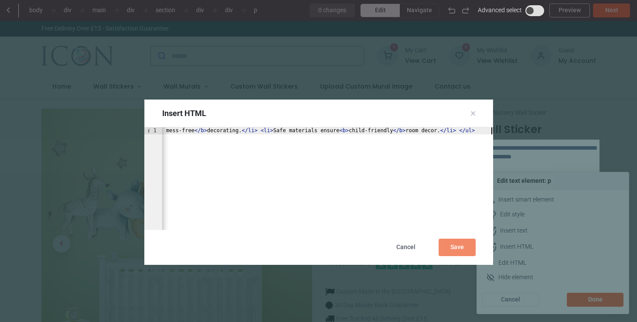
click at [461, 250] on div "Save" at bounding box center [456, 246] width 37 height 17
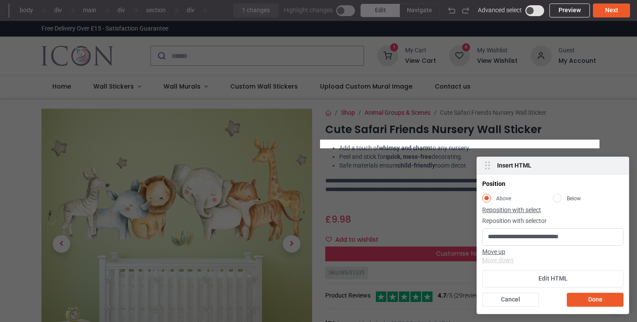
click at [515, 220] on div "Reposition with selector" at bounding box center [514, 221] width 64 height 9
click at [519, 209] on div "Reposition with select" at bounding box center [511, 210] width 59 height 9
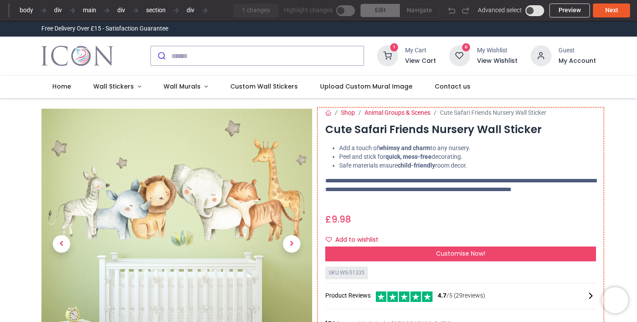
click at [382, 163] on li "Safe materials ensure child-friendly room decor." at bounding box center [467, 165] width 257 height 9
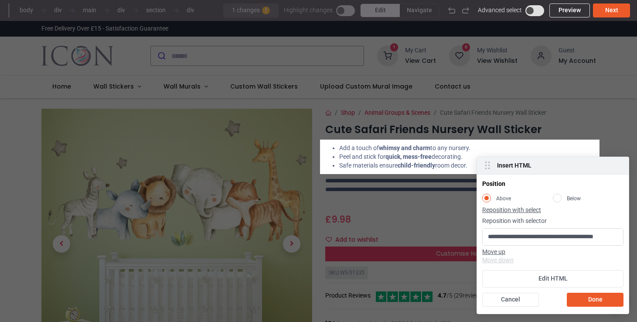
click at [502, 262] on div "Move up Move down" at bounding box center [552, 255] width 141 height 17
click at [557, 197] on rect at bounding box center [557, 197] width 8 height 8
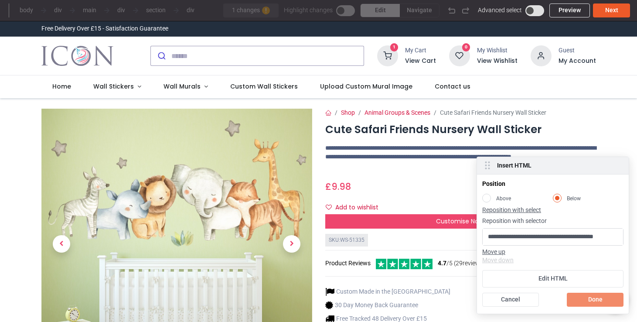
click at [587, 298] on div "Done" at bounding box center [594, 299] width 57 height 14
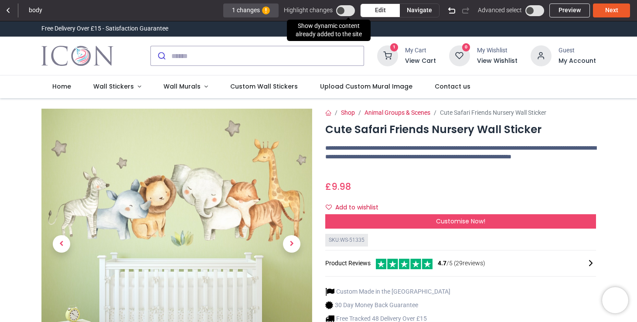
click at [347, 9] on span at bounding box center [345, 10] width 19 height 11
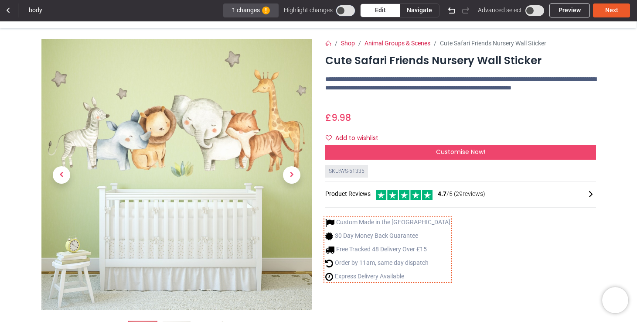
scroll to position [0, 0]
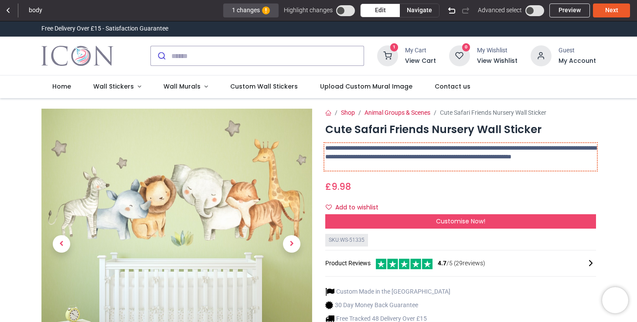
click at [424, 158] on p "**********" at bounding box center [460, 157] width 271 height 26
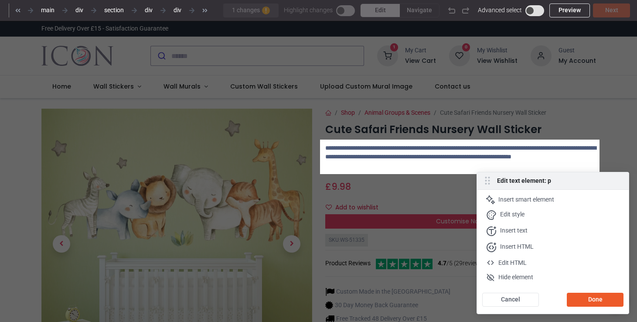
scroll to position [0, 54]
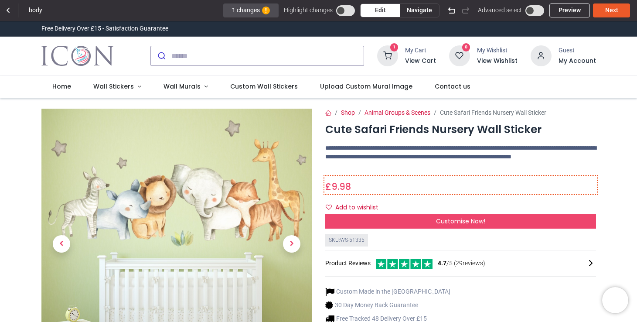
scroll to position [0, 0]
click at [390, 182] on div "£ 9.98 9.98 GBP £ 9.98 £ 9.98 Not Available For Sale" at bounding box center [460, 184] width 271 height 16
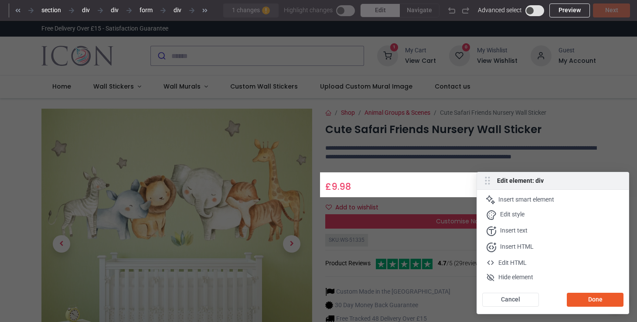
scroll to position [0, 122]
click at [393, 159] on div at bounding box center [318, 86] width 637 height 172
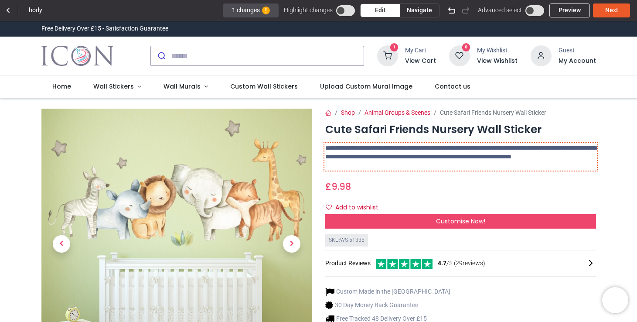
click at [479, 155] on p "**********" at bounding box center [460, 157] width 271 height 26
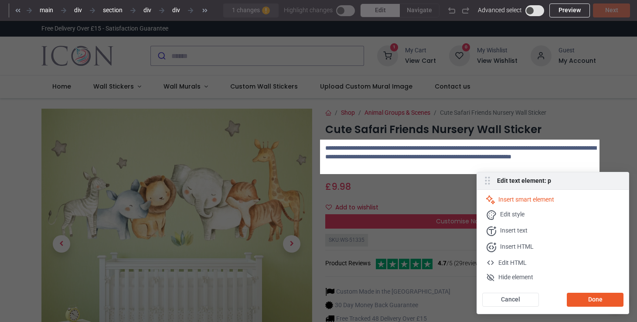
scroll to position [0, 54]
click at [525, 245] on div "Insert HTML" at bounding box center [517, 247] width 34 height 10
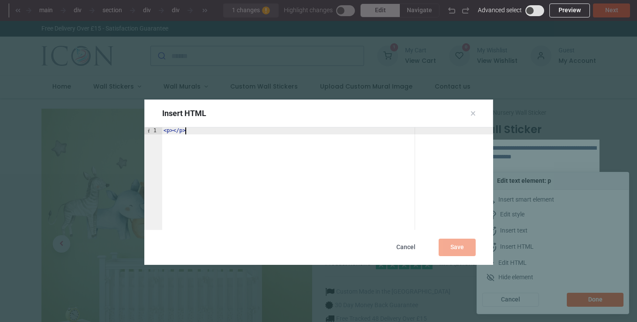
paste textarea "**********"
type textarea "**********"
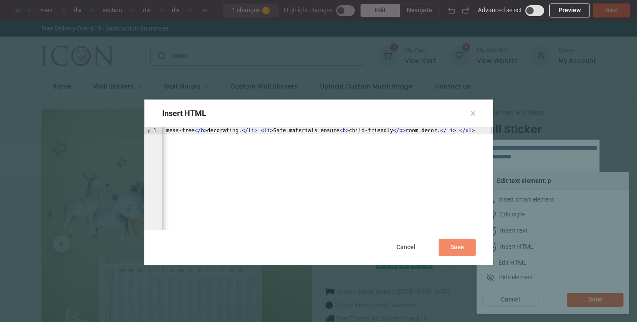
click at [448, 244] on div "Save" at bounding box center [456, 246] width 37 height 17
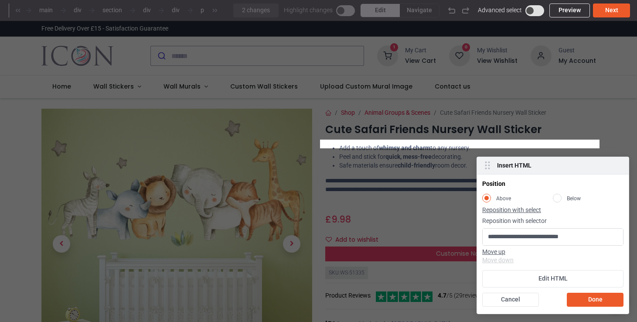
click at [555, 198] on rect at bounding box center [557, 197] width 8 height 8
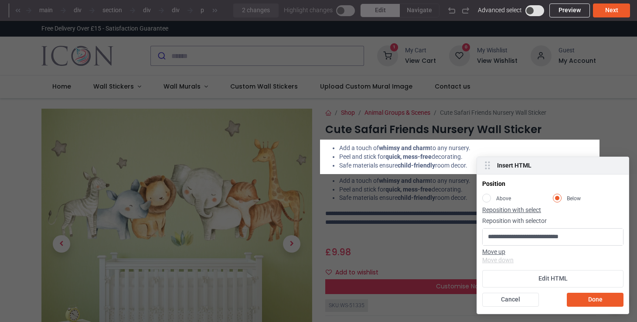
click at [487, 197] on rect at bounding box center [486, 197] width 8 height 8
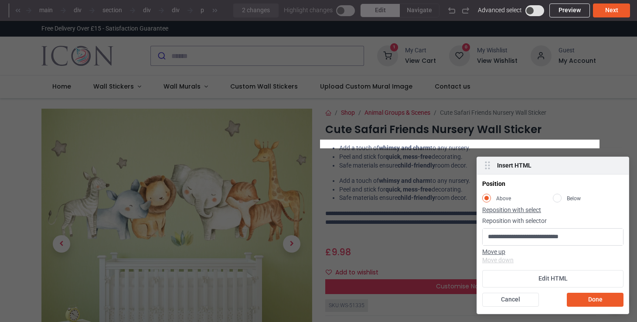
click at [515, 211] on div "Reposition with select" at bounding box center [511, 210] width 59 height 9
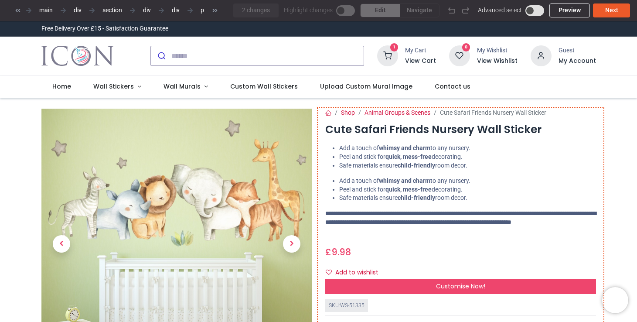
click at [430, 151] on b "quick, mess-free" at bounding box center [404, 147] width 51 height 7
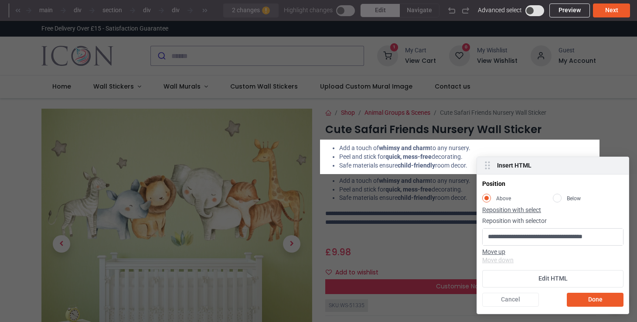
click at [512, 300] on div "Cancel" at bounding box center [510, 299] width 57 height 14
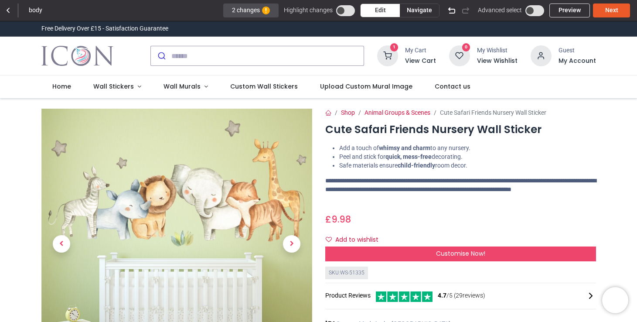
scroll to position [0, 0]
click at [7, 10] on icon at bounding box center [8, 10] width 3 height 5
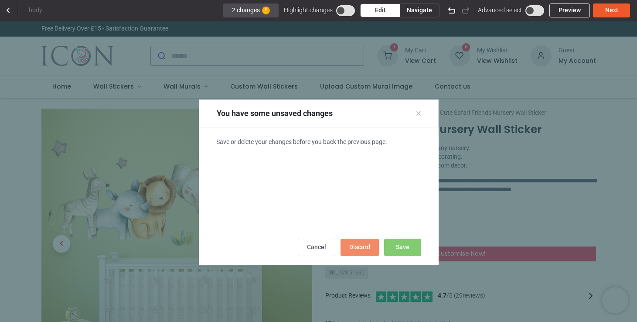
click at [357, 244] on div "Discard" at bounding box center [359, 246] width 38 height 17
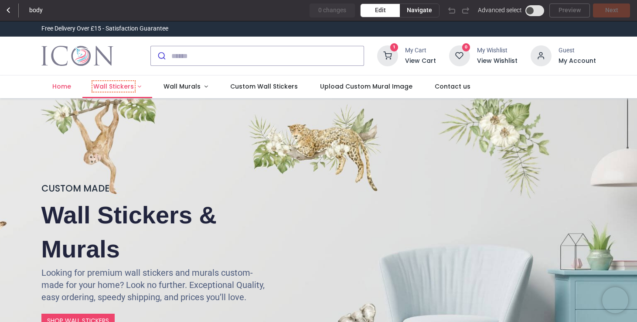
click at [122, 84] on span "Wall Stickers" at bounding box center [113, 86] width 41 height 9
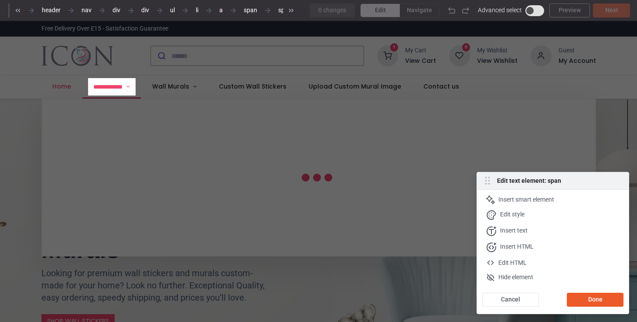
scroll to position [0, 53]
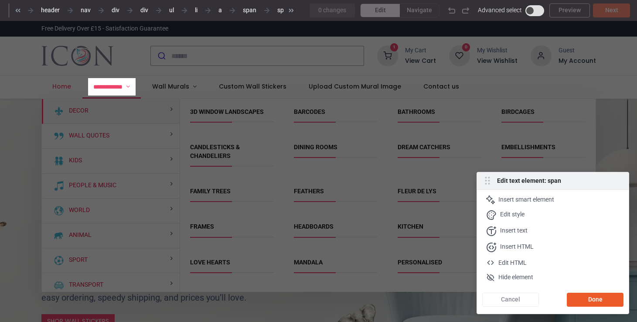
click at [511, 299] on div "Cancel" at bounding box center [510, 299] width 57 height 14
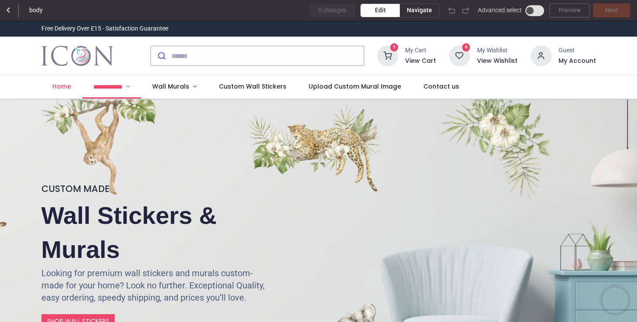
scroll to position [0, 0]
click at [414, 10] on span "Navigate" at bounding box center [419, 10] width 25 height 9
click at [107, 84] on span "**********" at bounding box center [107, 87] width 29 height 6
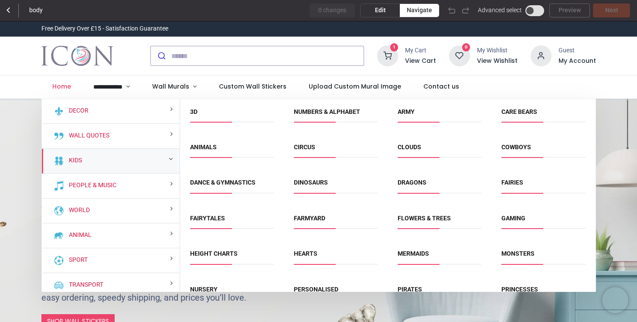
click at [219, 144] on span "Animals" at bounding box center [232, 150] width 84 height 14
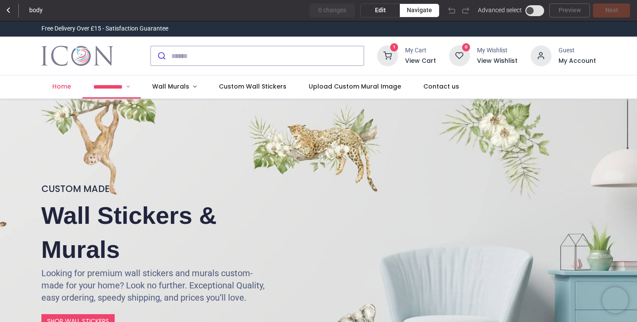
click at [122, 87] on span "**********" at bounding box center [107, 87] width 29 height 6
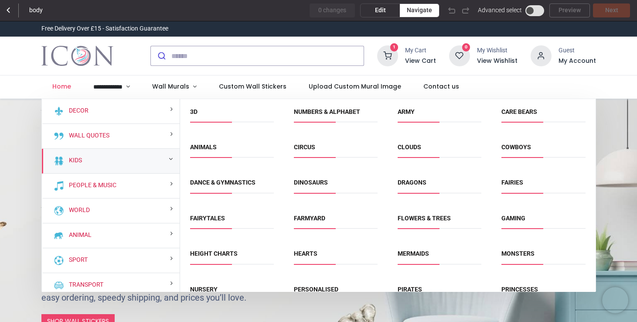
click at [222, 144] on span "Animals" at bounding box center [232, 150] width 84 height 14
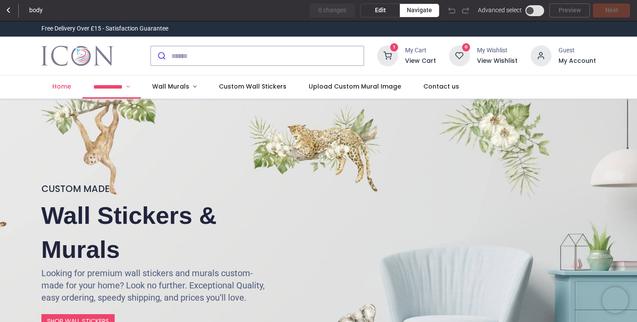
click at [122, 84] on span "**********" at bounding box center [107, 87] width 29 height 6
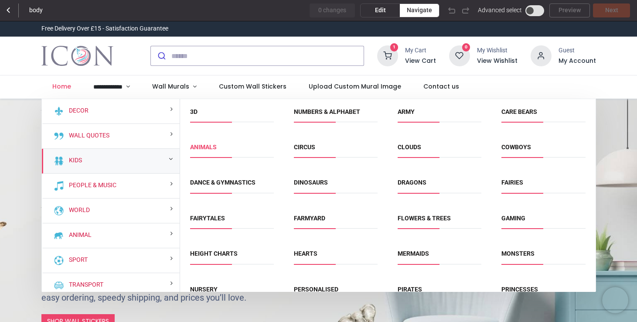
click at [206, 148] on link "Animals" at bounding box center [203, 146] width 27 height 7
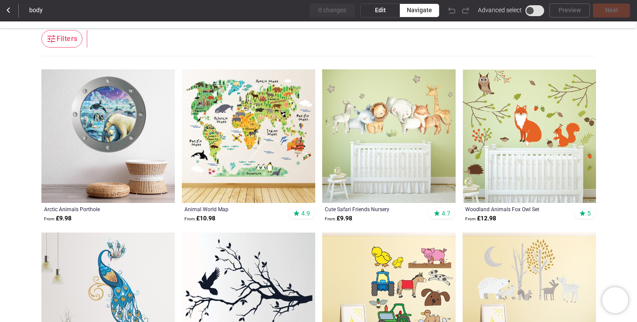
scroll to position [168, 0]
click at [370, 131] on img at bounding box center [388, 136] width 133 height 133
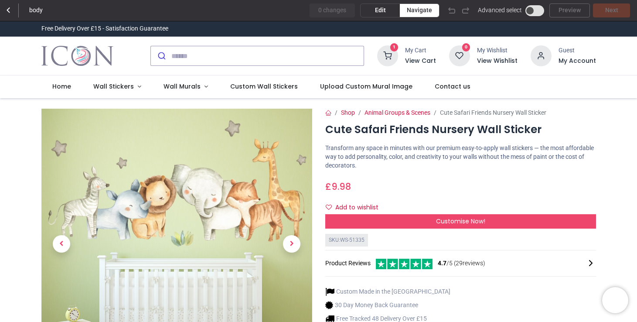
click at [341, 185] on span "9.98" at bounding box center [341, 186] width 20 height 13
click at [337, 186] on span "9.98" at bounding box center [341, 186] width 20 height 13
click at [378, 12] on span "Edit" at bounding box center [380, 10] width 11 height 9
click at [339, 185] on span "9.98" at bounding box center [341, 186] width 20 height 13
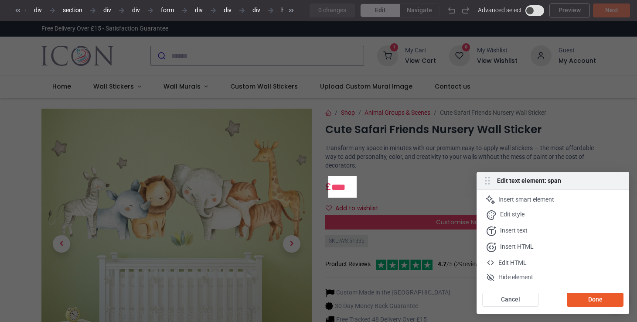
scroll to position [0, 161]
click at [325, 184] on div at bounding box center [164, 187] width 328 height 22
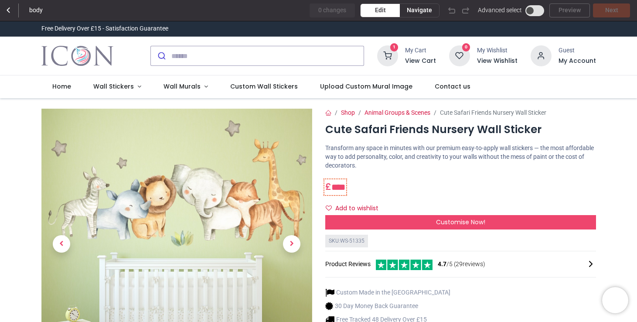
scroll to position [0, 0]
click at [417, 185] on div "£ **** 9.98 GBP £ 9.98 £ 9.98 Not Available For Sale" at bounding box center [460, 184] width 271 height 17
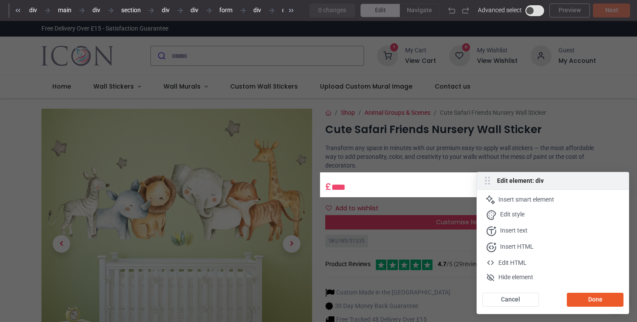
scroll to position [0, 36]
click at [532, 247] on div "Insert HTML" at bounding box center [517, 247] width 34 height 10
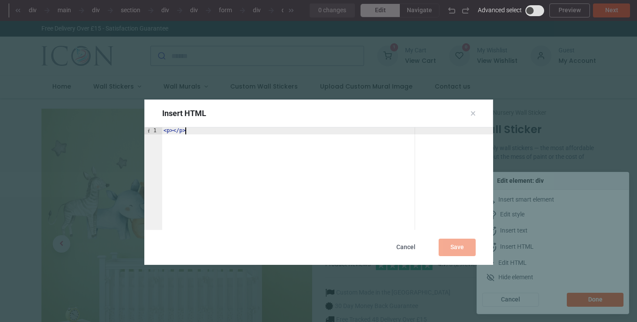
paste textarea "**********"
type textarea "**********"
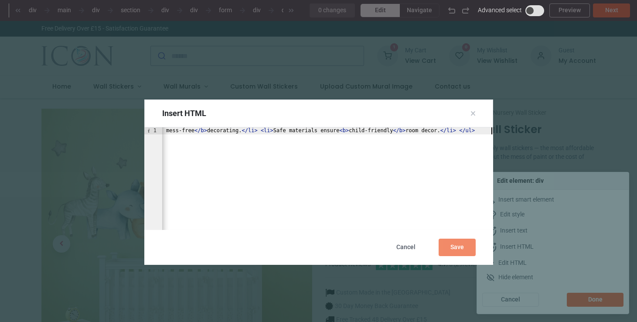
click at [463, 248] on div "Save" at bounding box center [456, 246] width 37 height 17
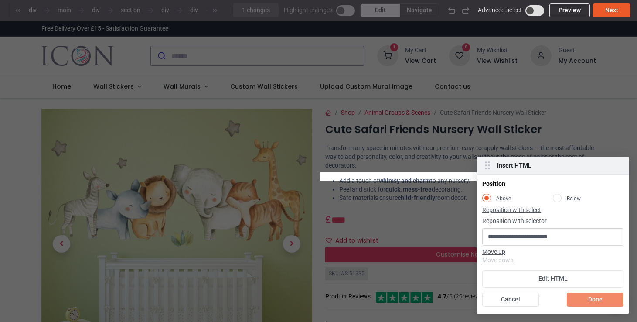
click at [590, 303] on div "Done" at bounding box center [594, 299] width 57 height 14
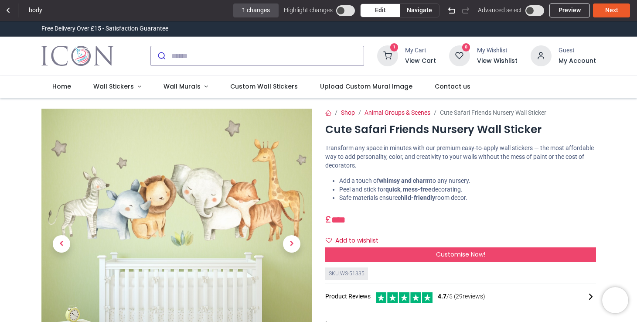
click at [413, 10] on span "Navigate" at bounding box center [419, 10] width 25 height 9
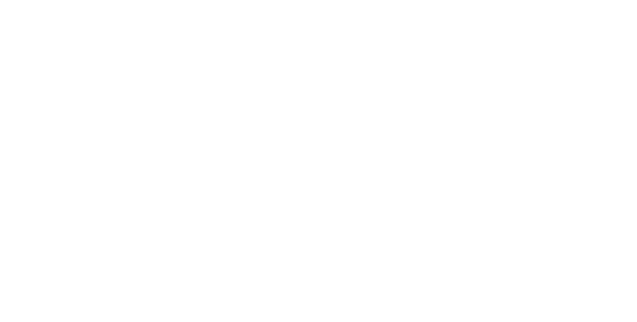
scroll to position [49, 0]
click at [332, 3] on div at bounding box center [318, 3] width 630 height 0
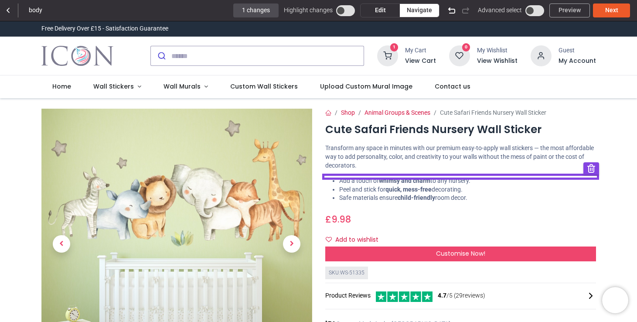
click at [566, 8] on link "Preview" at bounding box center [569, 10] width 41 height 14
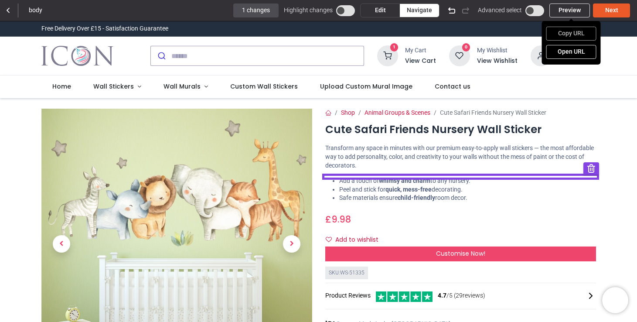
click at [576, 33] on link "Copy URL" at bounding box center [571, 34] width 50 height 14
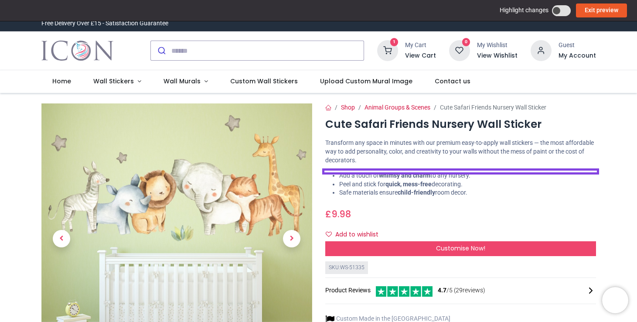
scroll to position [1, 0]
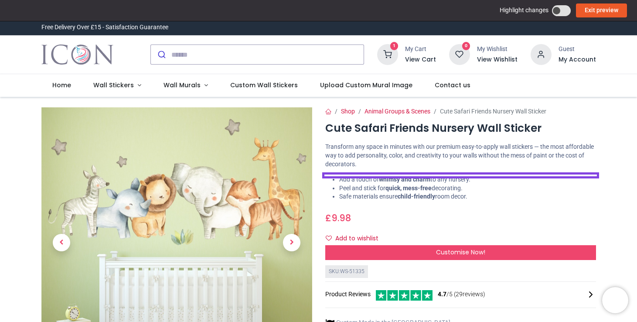
click at [576, 222] on div "£ 9.98 9.98 GBP £ 9.98 £ 9.98 Not Available For Sale" at bounding box center [460, 216] width 271 height 16
click at [556, 10] on span at bounding box center [561, 10] width 19 height 11
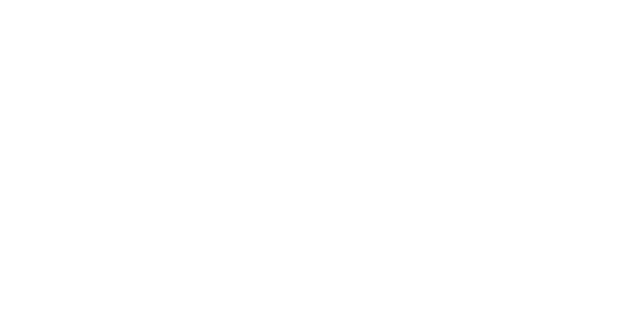
scroll to position [35, 0]
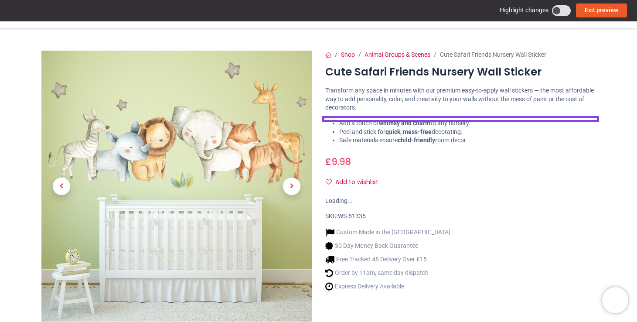
scroll to position [10, 0]
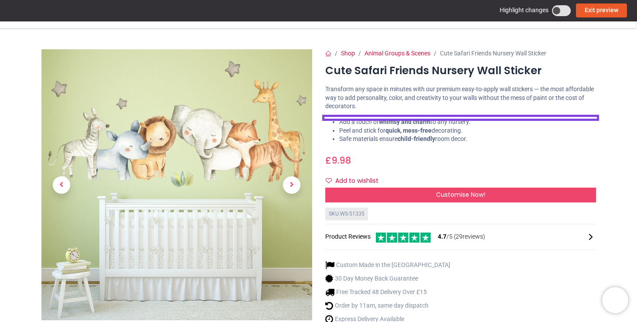
click at [560, 12] on span at bounding box center [561, 10] width 19 height 11
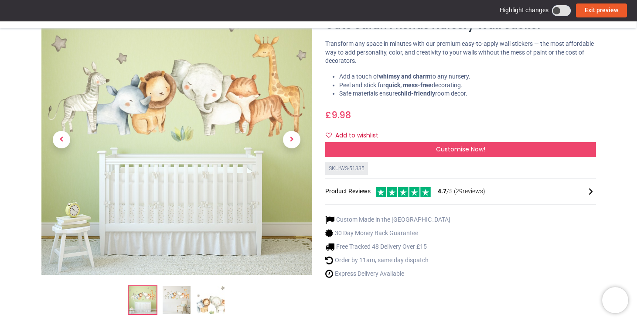
scroll to position [56, 0]
click at [472, 190] on span "4.7 /5 ( 29 reviews)" at bounding box center [460, 190] width 47 height 9
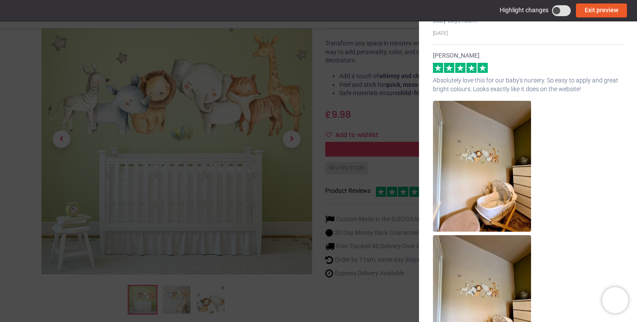
scroll to position [0, 0]
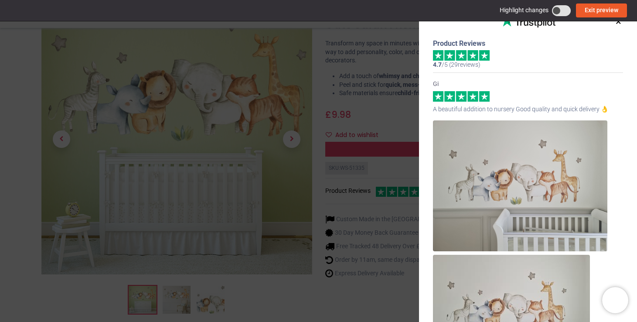
click at [616, 23] on button "×" at bounding box center [618, 22] width 11 height 16
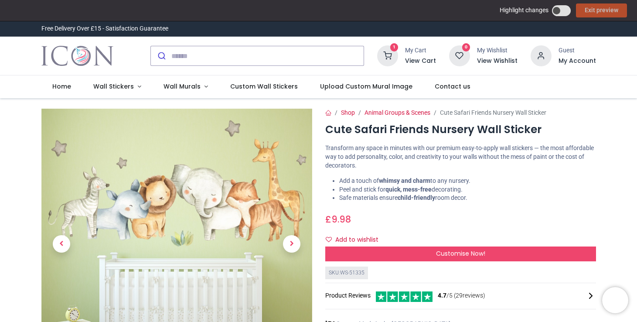
click at [593, 16] on link "Exit preview" at bounding box center [601, 10] width 51 height 14
